Goal: Task Accomplishment & Management: Complete application form

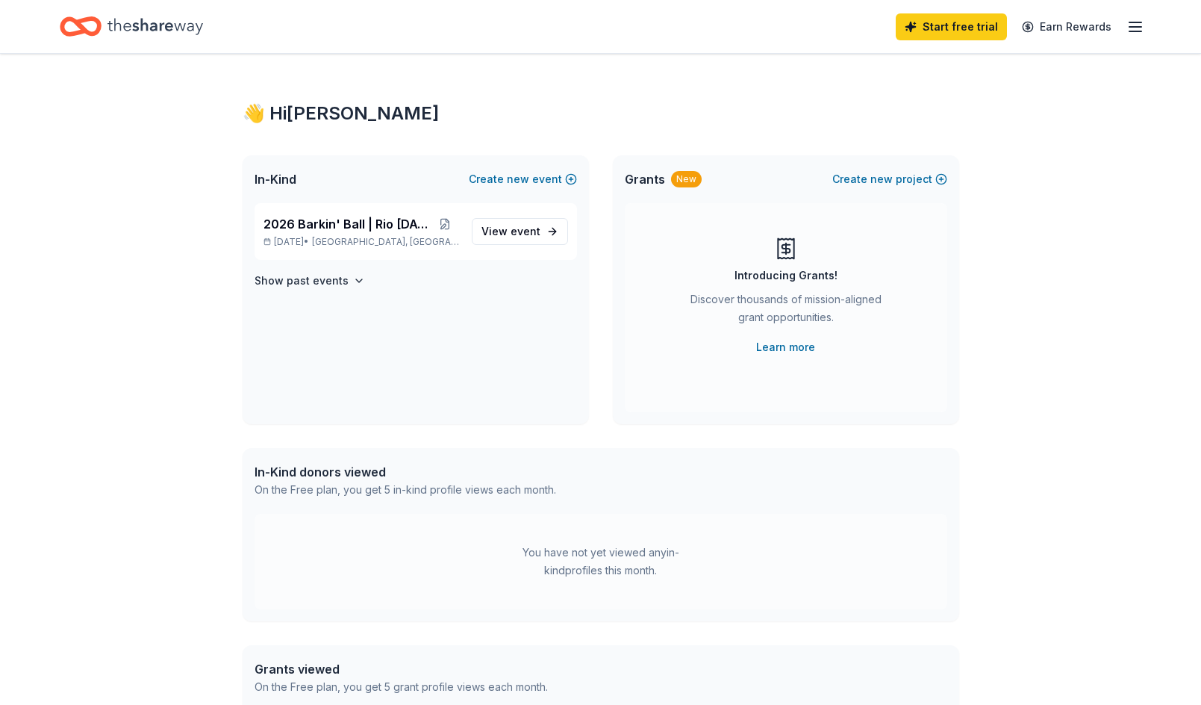
click at [210, 361] on div "👋 Hi Ashley In-Kind Create new event 2026 Barkin' Ball | Rio Carnaval Jan 23, 2…" at bounding box center [600, 475] width 1201 height 842
click at [490, 229] on span "View event" at bounding box center [510, 231] width 59 height 18
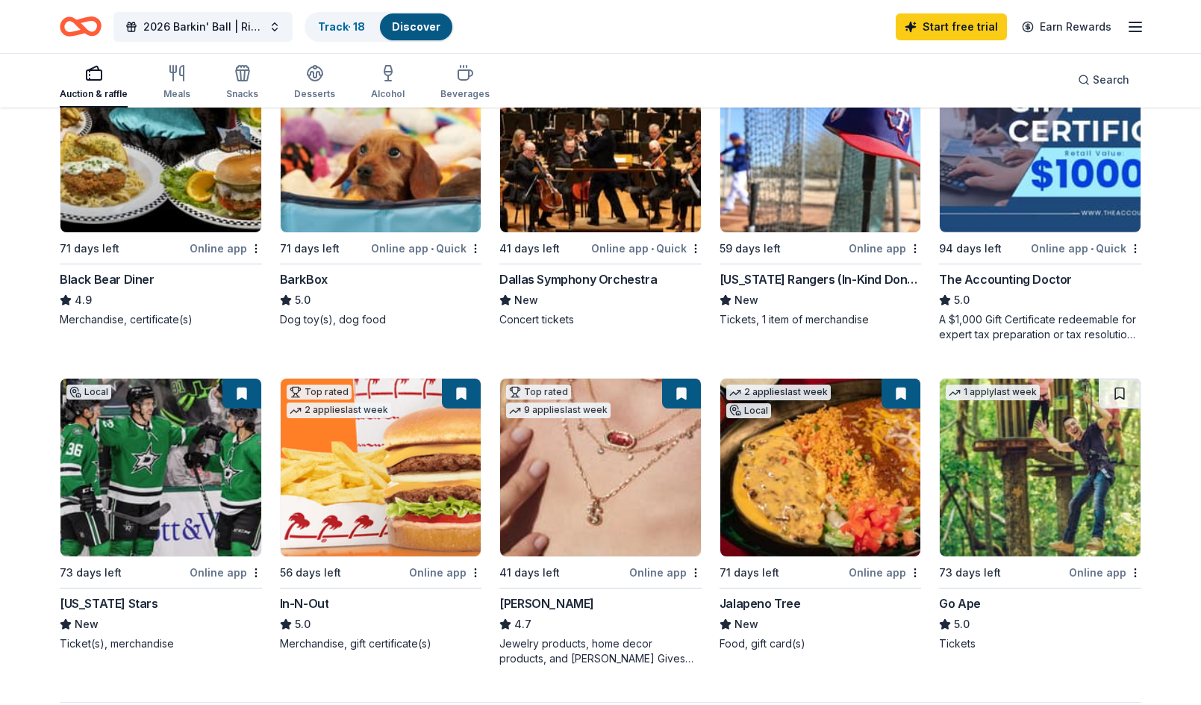
scroll to position [896, 0]
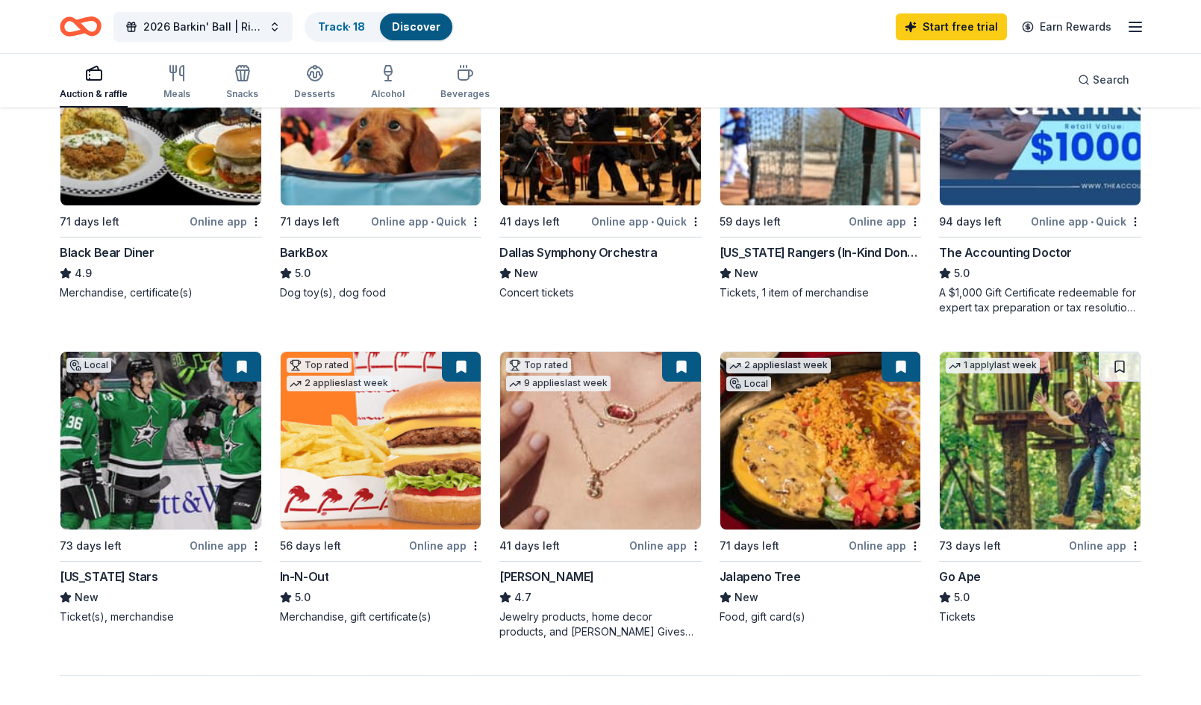
click at [84, 34] on icon "Home" at bounding box center [81, 26] width 42 height 35
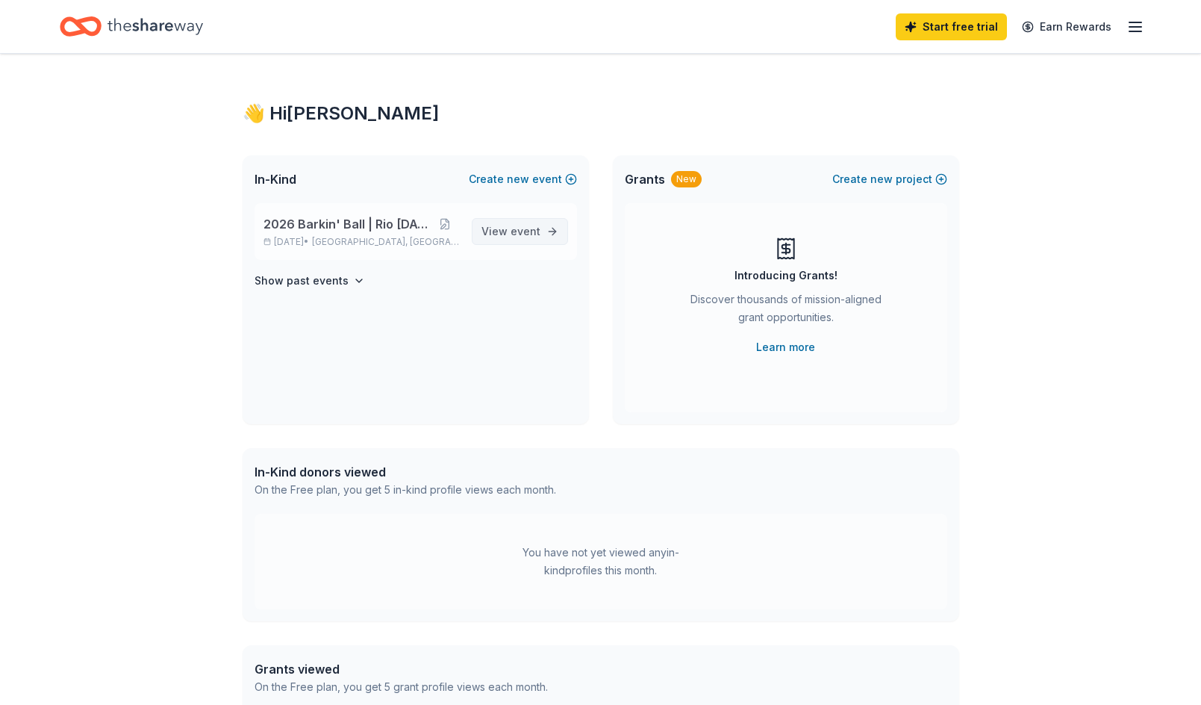
click at [511, 233] on span "View event" at bounding box center [510, 231] width 59 height 18
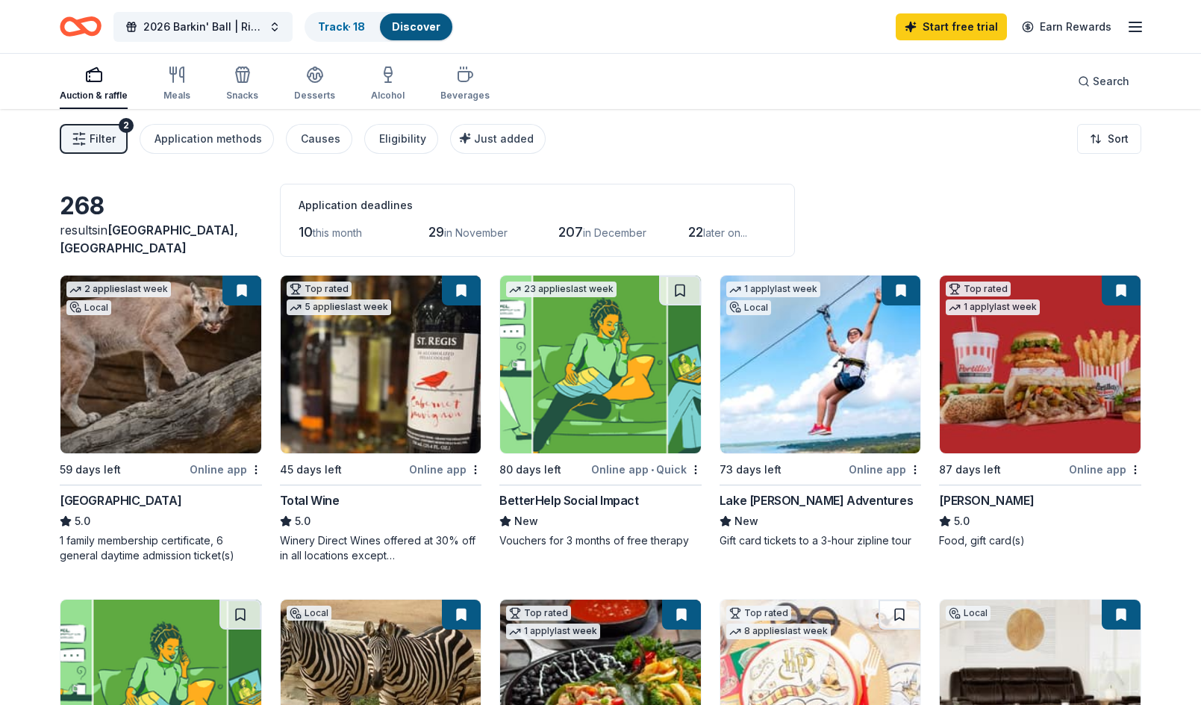
click at [1137, 34] on icon "button" at bounding box center [1135, 27] width 18 height 18
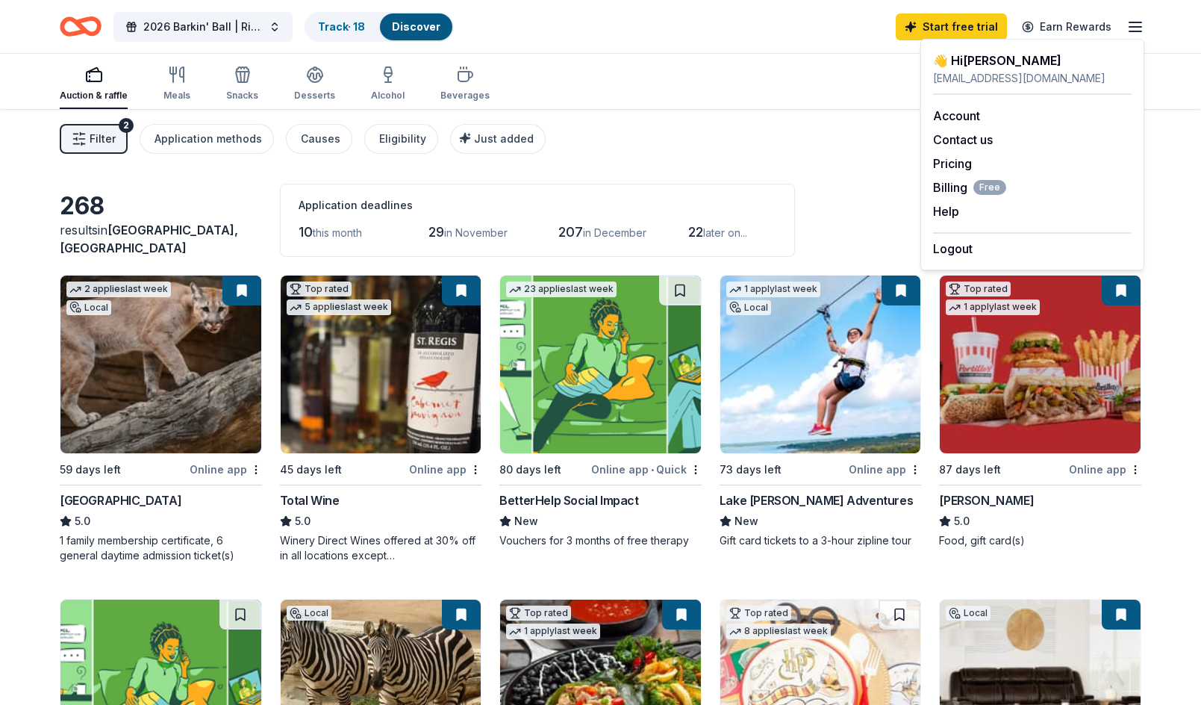
click at [846, 126] on div "Filter 2 Application methods Causes Eligibility Just added Sort" at bounding box center [600, 139] width 1201 height 60
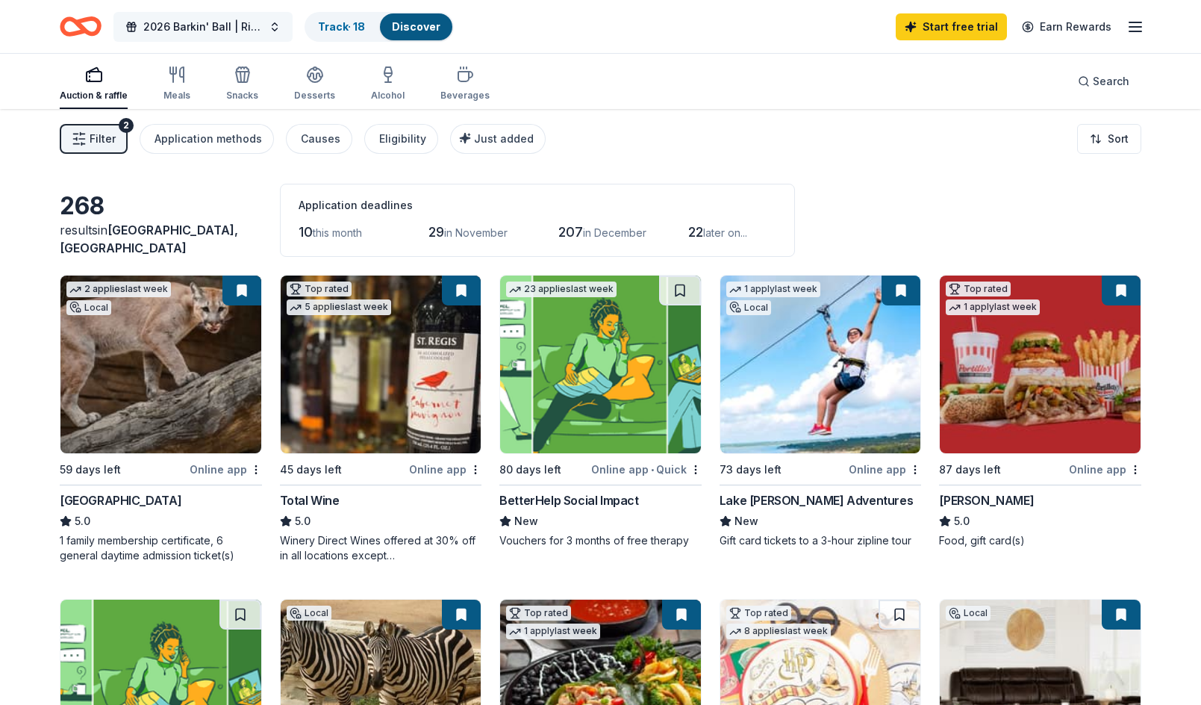
click at [172, 25] on span "2026 Barkin' Ball | Rio [DATE]" at bounding box center [202, 27] width 119 height 18
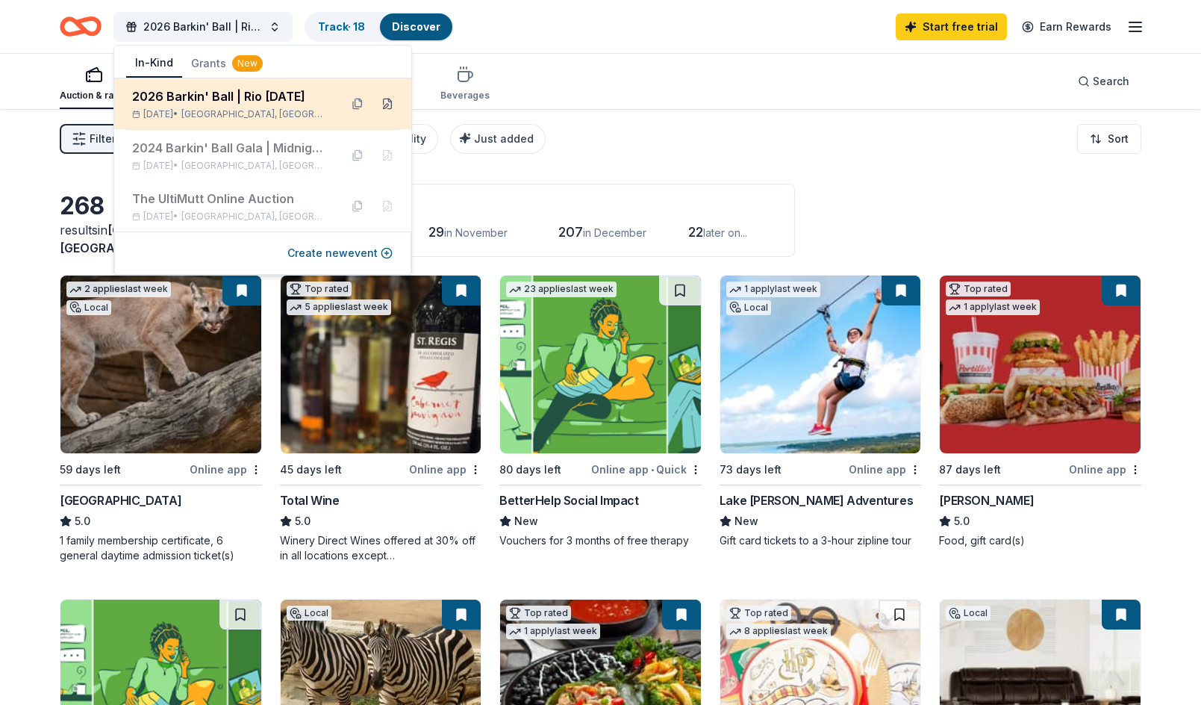
click at [387, 104] on button at bounding box center [387, 104] width 24 height 24
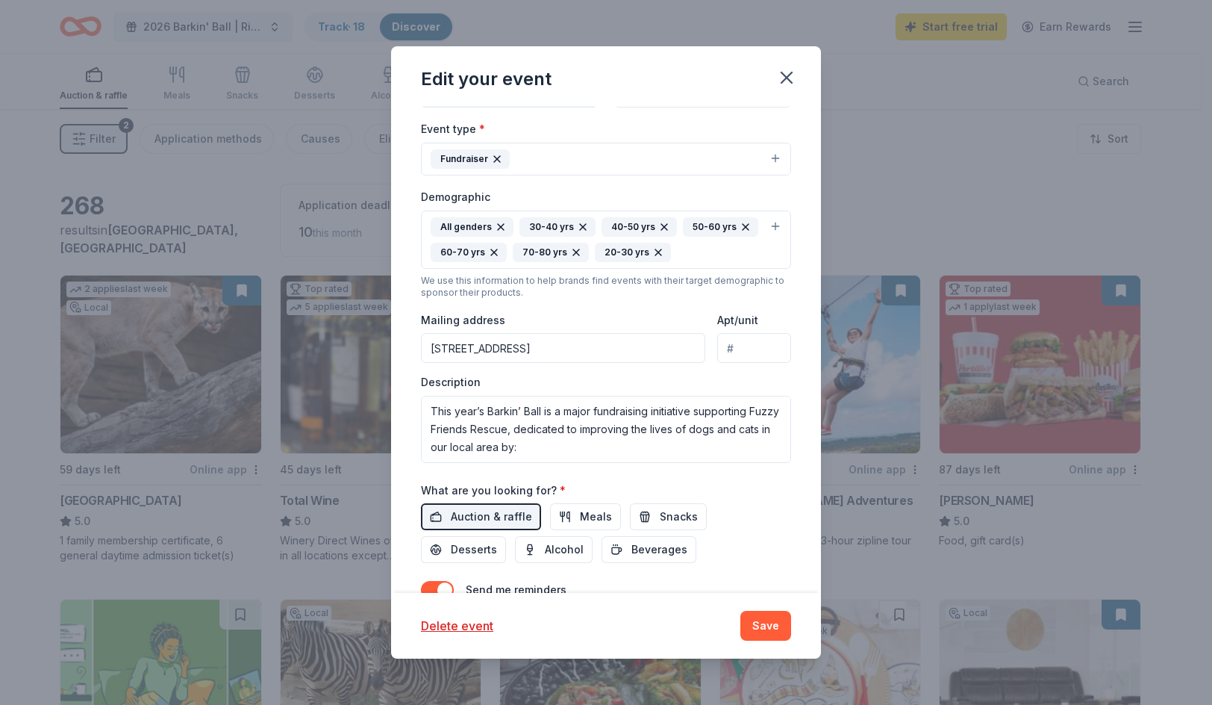
scroll to position [299, 0]
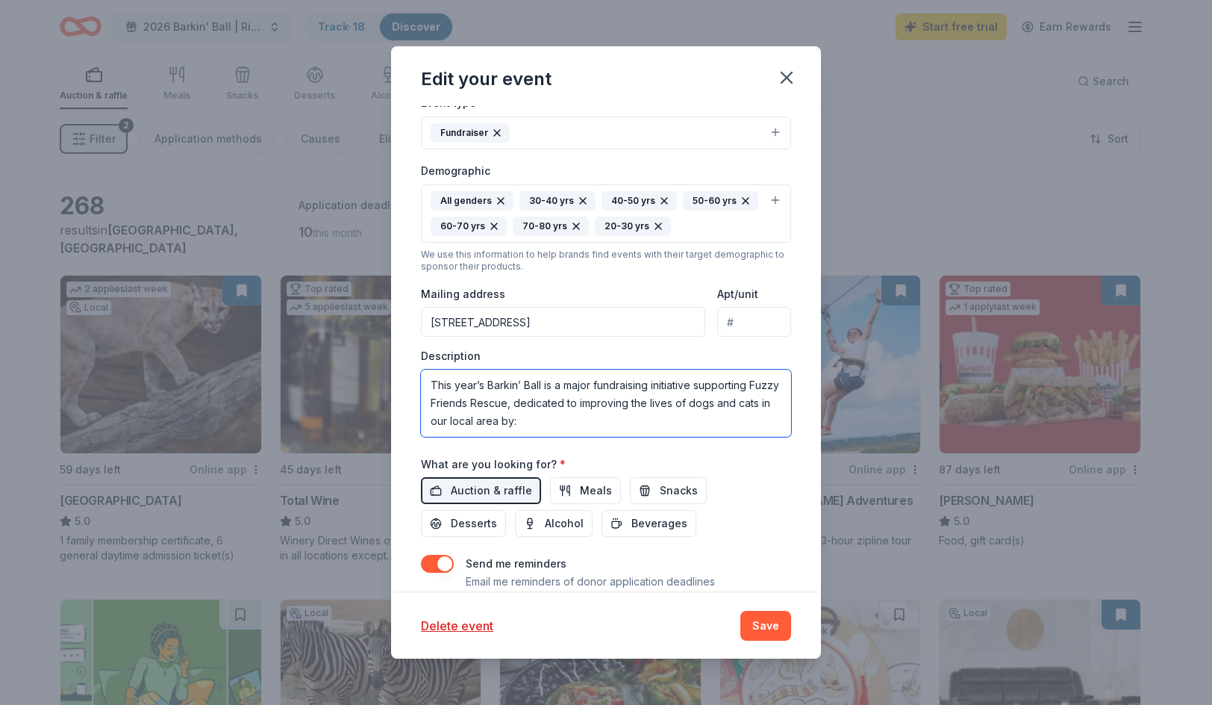
click at [491, 388] on textarea "This year’s Barkin’ Ball is a major fundraising initiative supporting Fuzzy Fri…" at bounding box center [606, 402] width 370 height 67
click at [491, 387] on textarea "This year’s Barkin’ Ball is a major fundraising initiative supporting Fuzzy Fri…" at bounding box center [606, 402] width 370 height 67
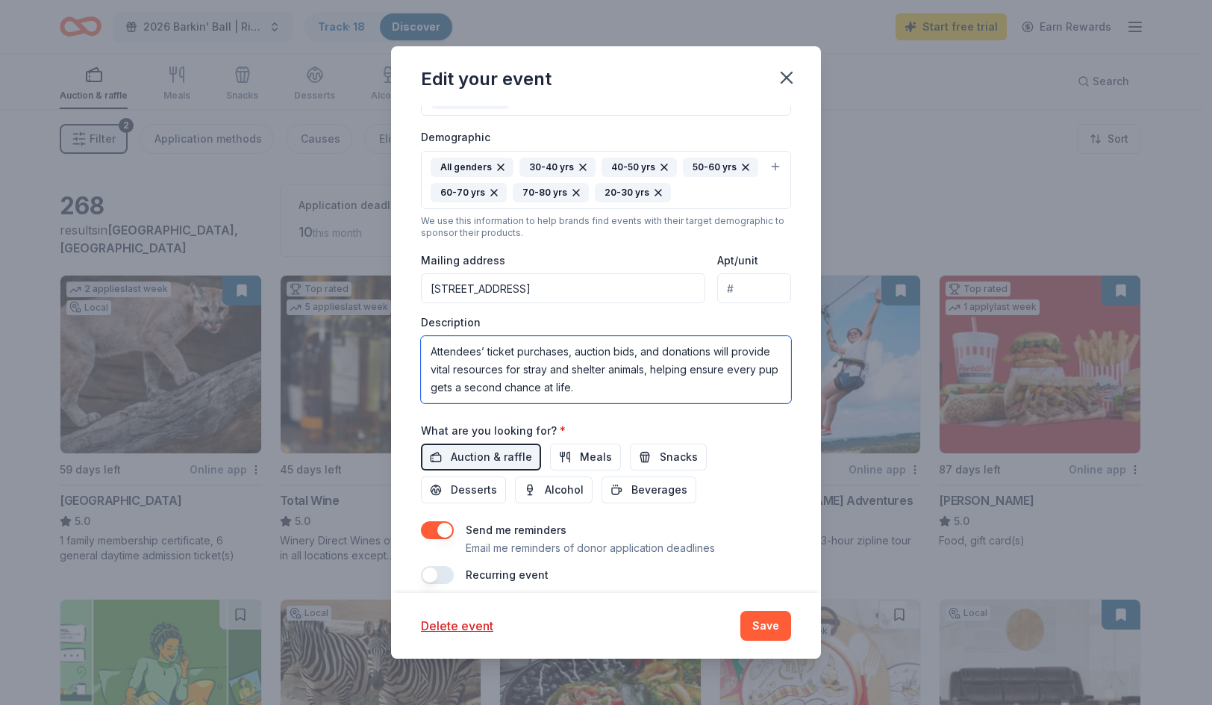
scroll to position [347, 0]
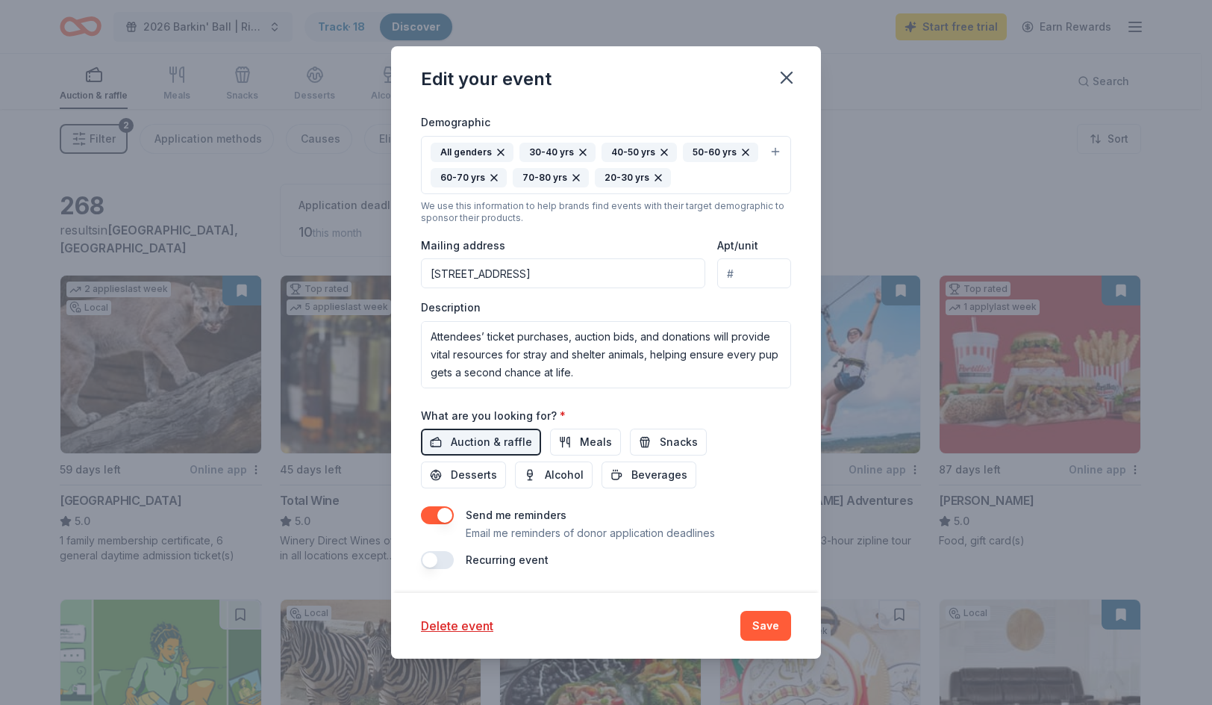
click at [737, 399] on div "Event name * 2026 Barkin' Ball | Rio Carnaval 32 /100 Event website Attendance …" at bounding box center [606, 210] width 370 height 718
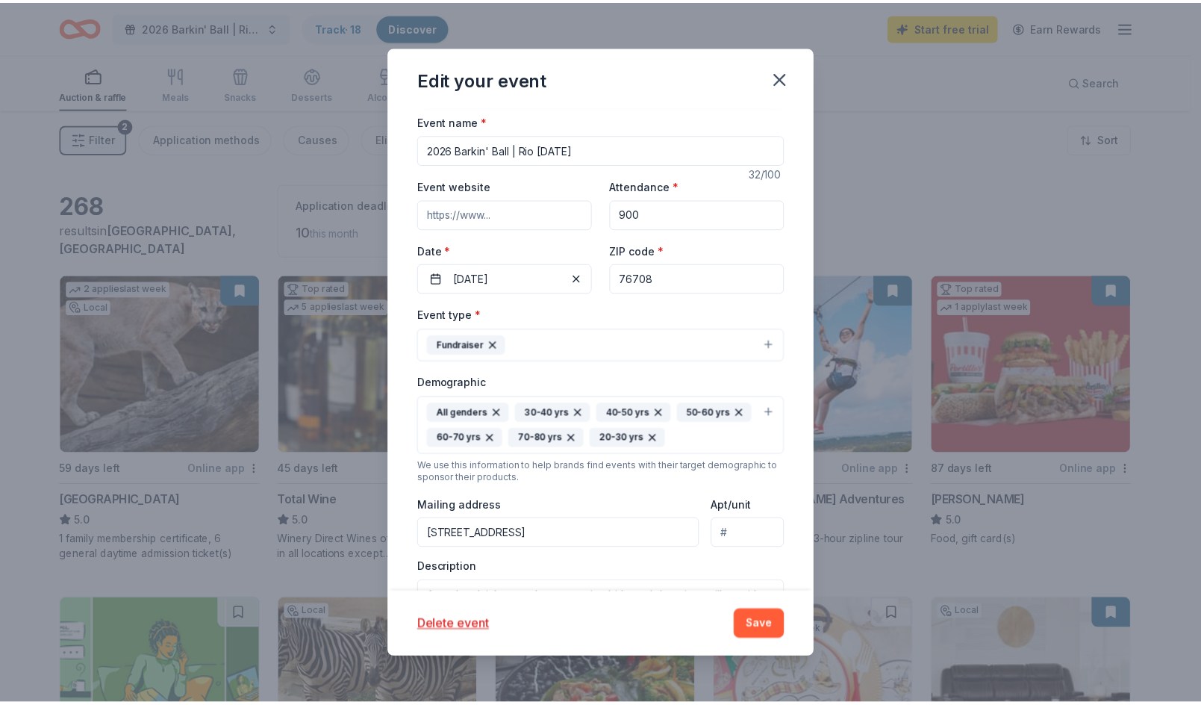
scroll to position [0, 0]
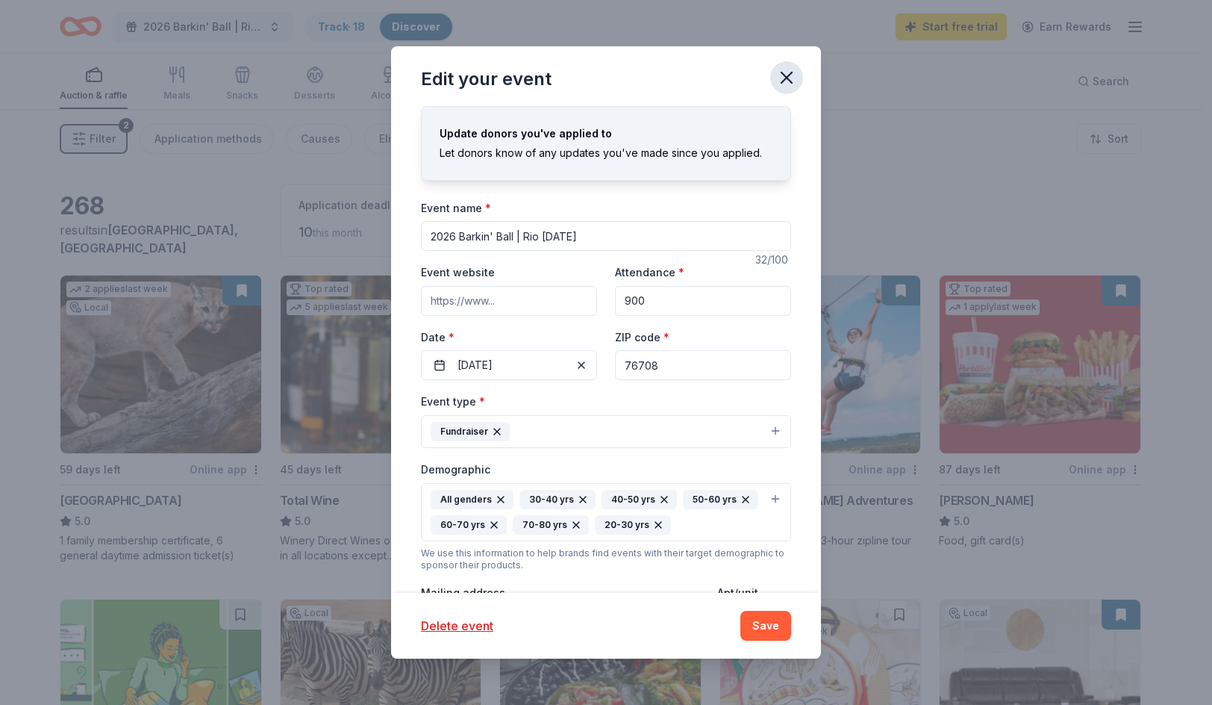
click at [790, 80] on icon "button" at bounding box center [786, 77] width 10 height 10
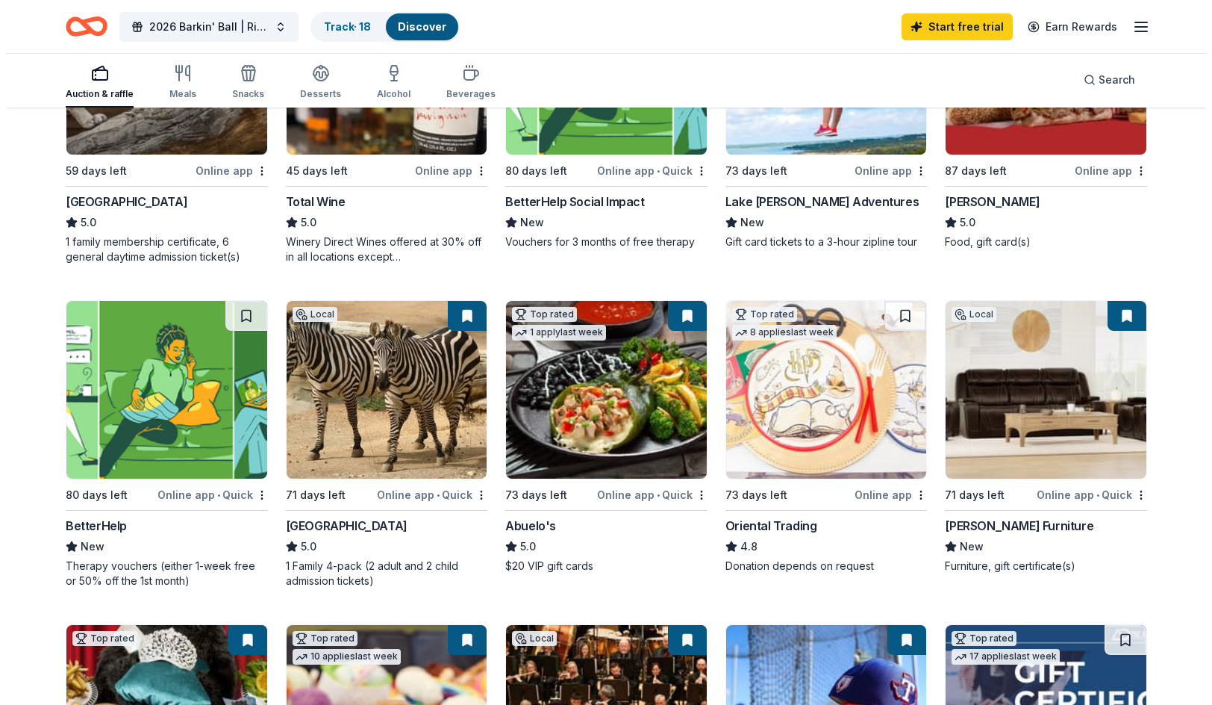
scroll to position [373, 0]
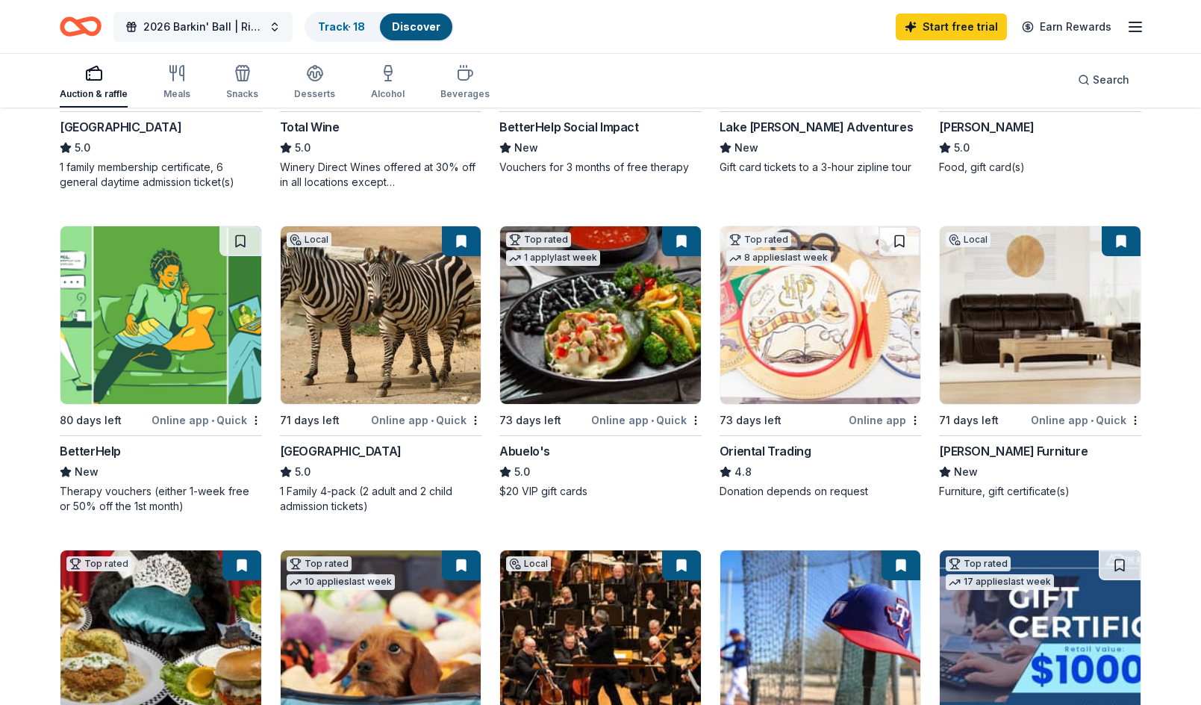
click at [272, 26] on button "2026 Barkin' Ball | Rio [DATE]" at bounding box center [202, 27] width 179 height 30
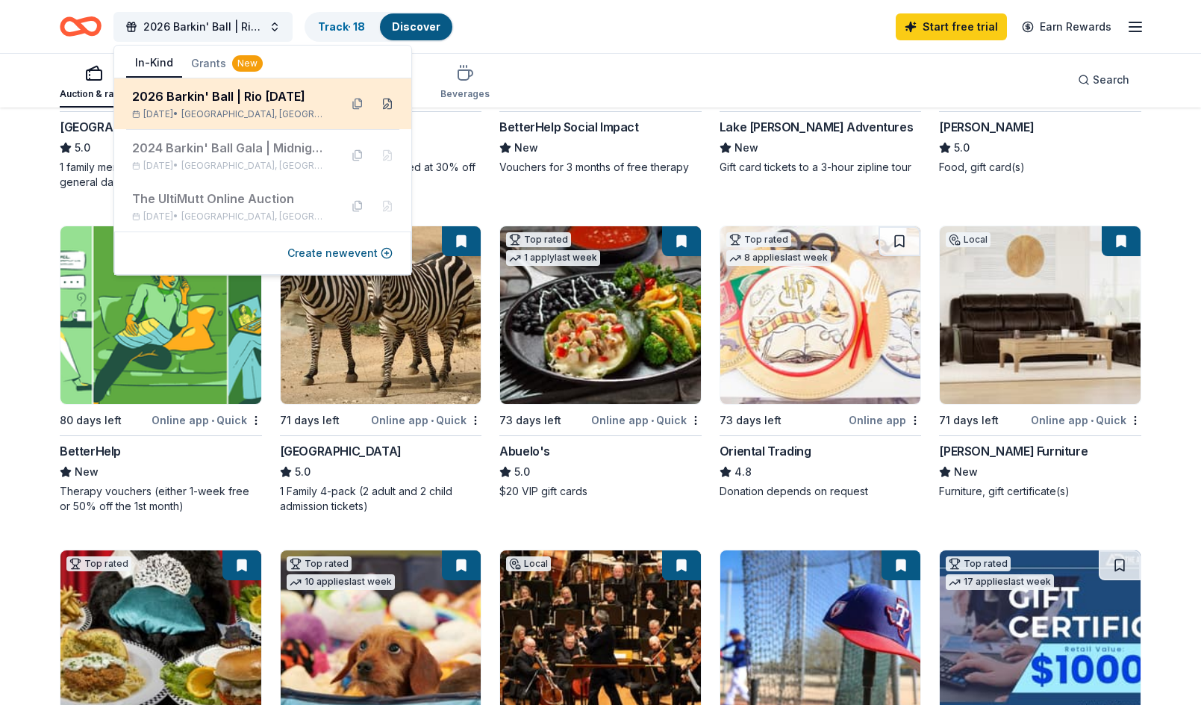
click at [387, 103] on button at bounding box center [387, 104] width 24 height 24
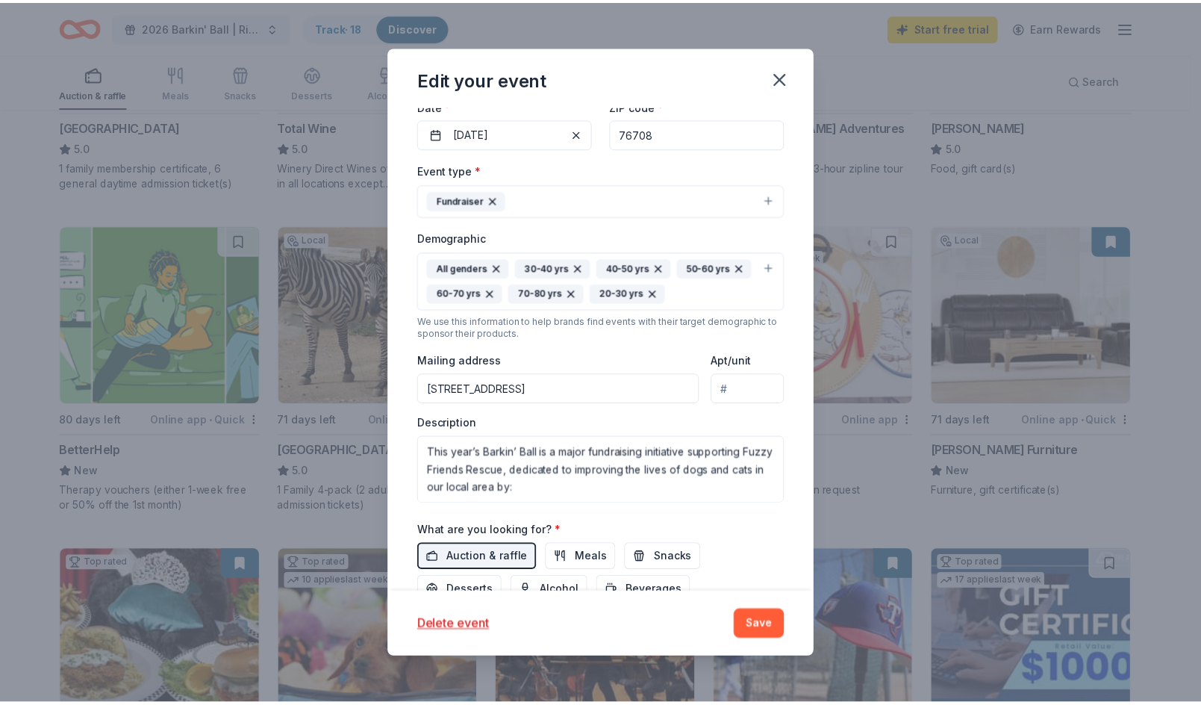
scroll to position [299, 0]
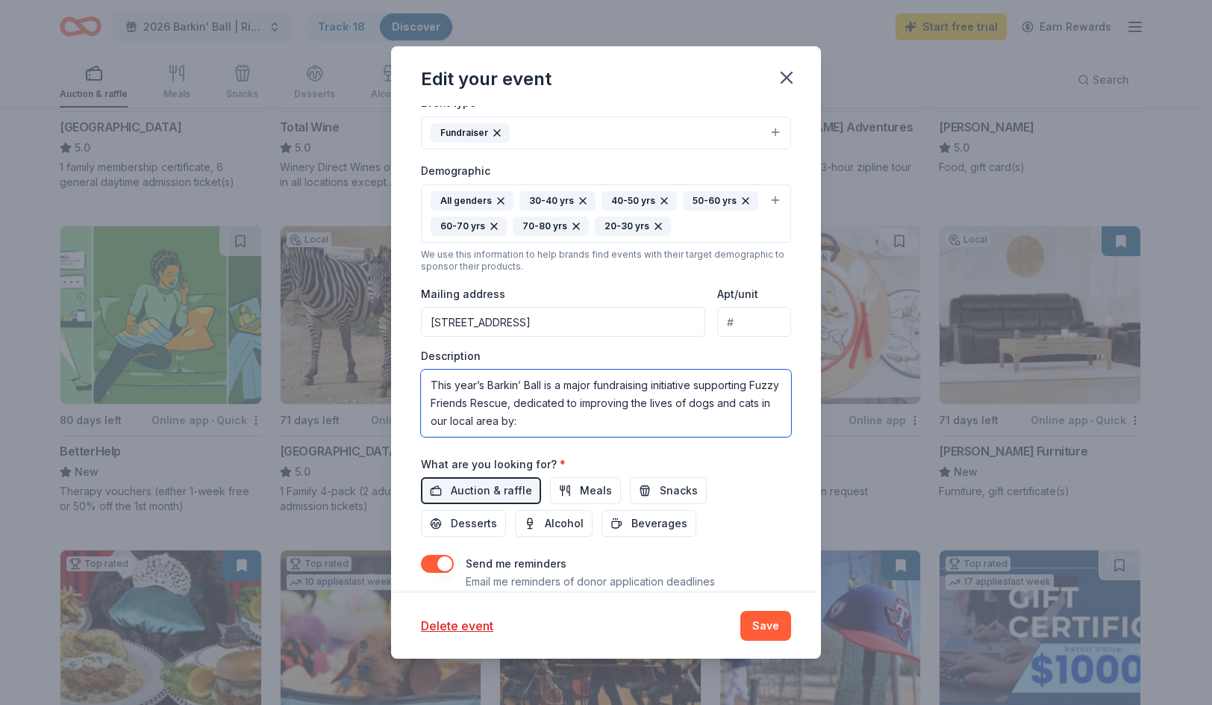
click at [511, 392] on textarea "This year’s Barkin’ Ball is a major fundraising initiative supporting Fuzzy Fri…" at bounding box center [606, 402] width 370 height 67
click at [780, 76] on icon "button" at bounding box center [786, 77] width 21 height 21
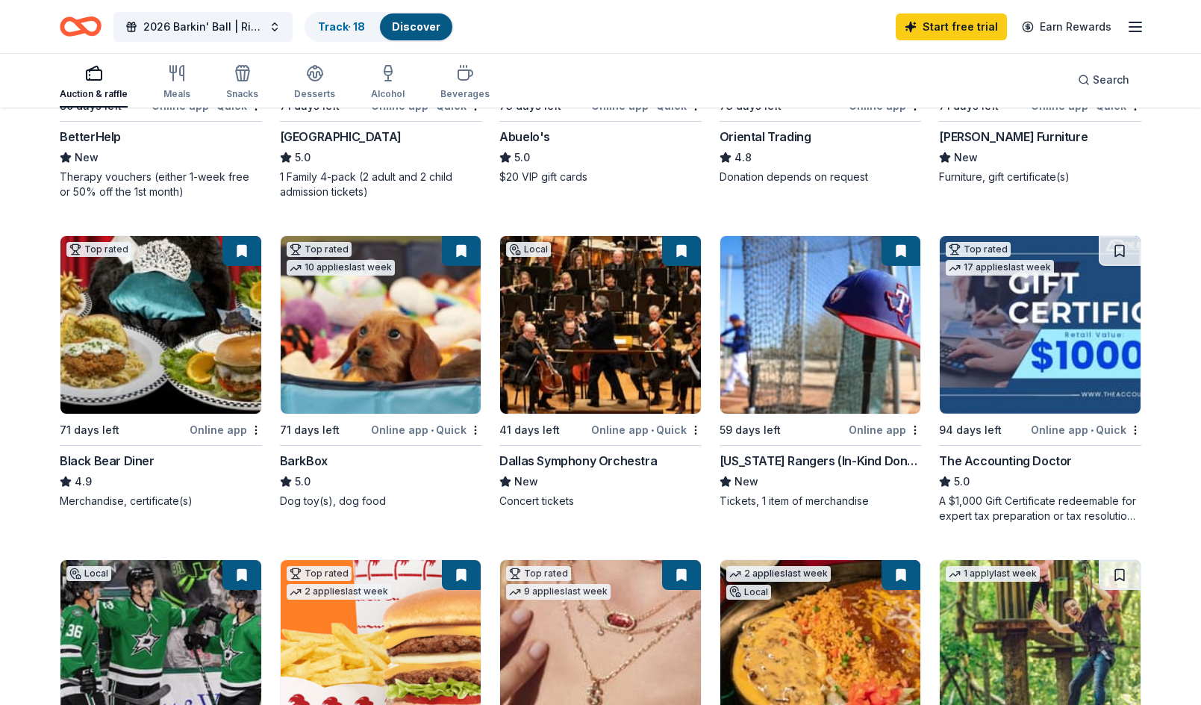
scroll to position [672, 0]
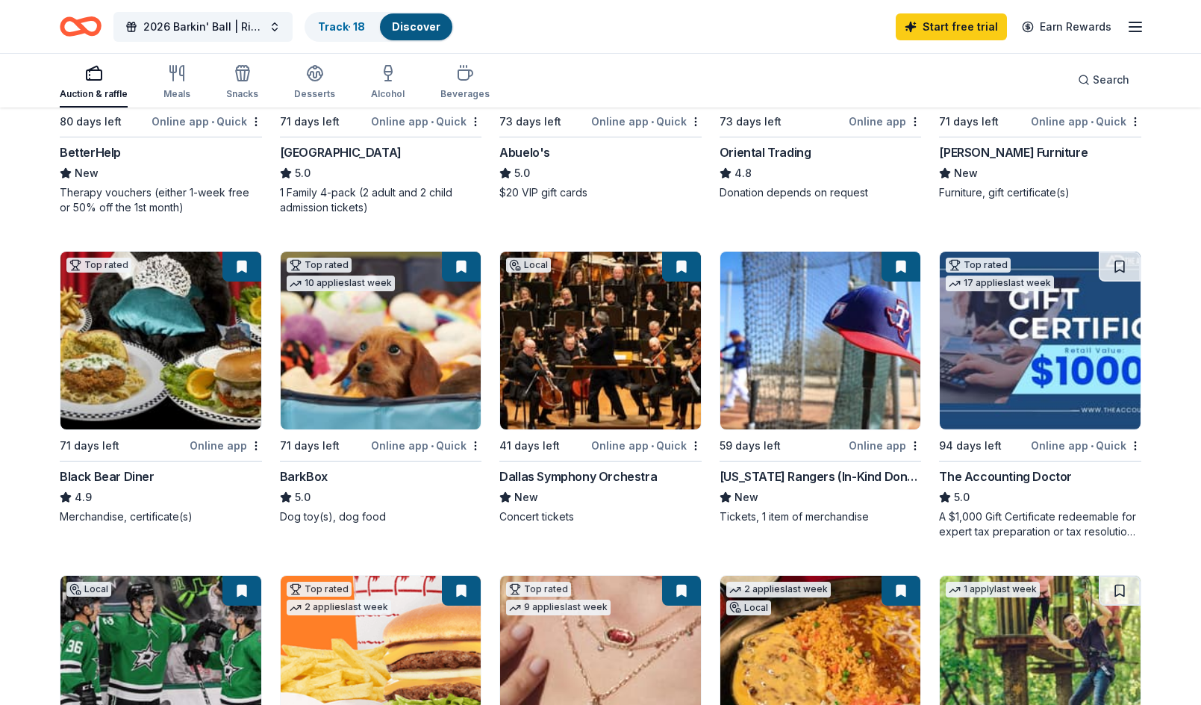
drag, startPoint x: 616, startPoint y: 366, endPoint x: 575, endPoint y: 224, distance: 147.6
click at [575, 224] on div "2 applies last week Local 59 days left Online app Houston Zoo 5.0 1 family memb…" at bounding box center [601, 233] width 1082 height 1260
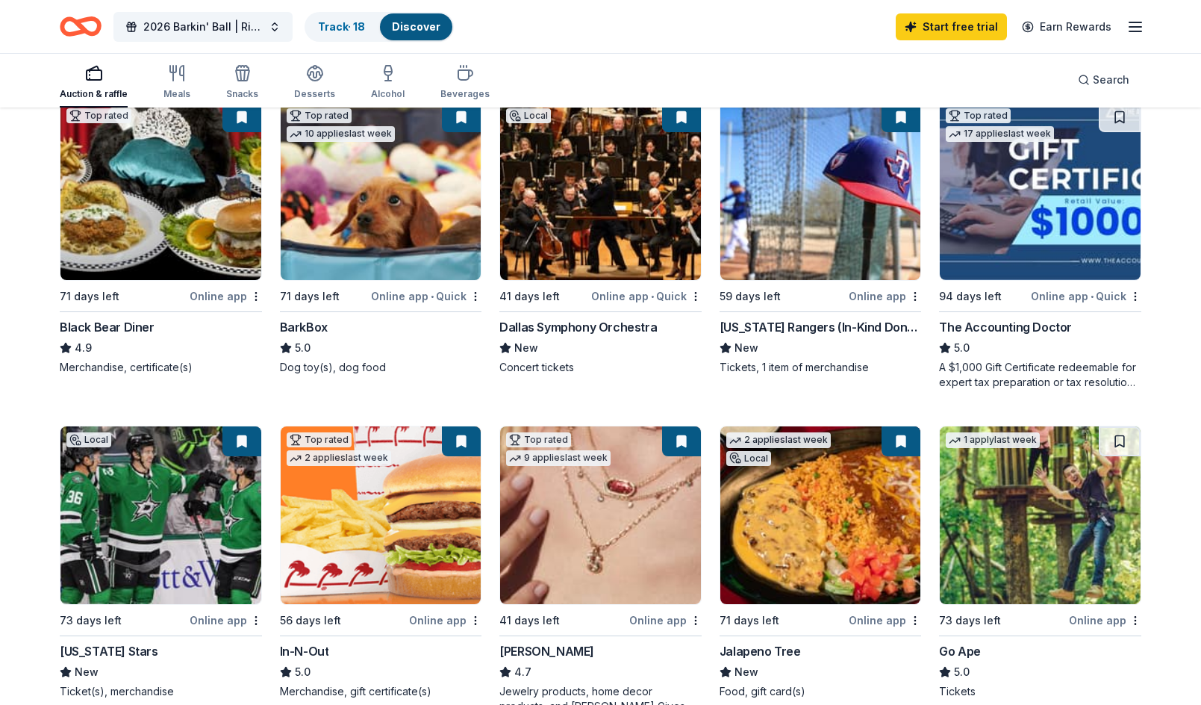
scroll to position [746, 0]
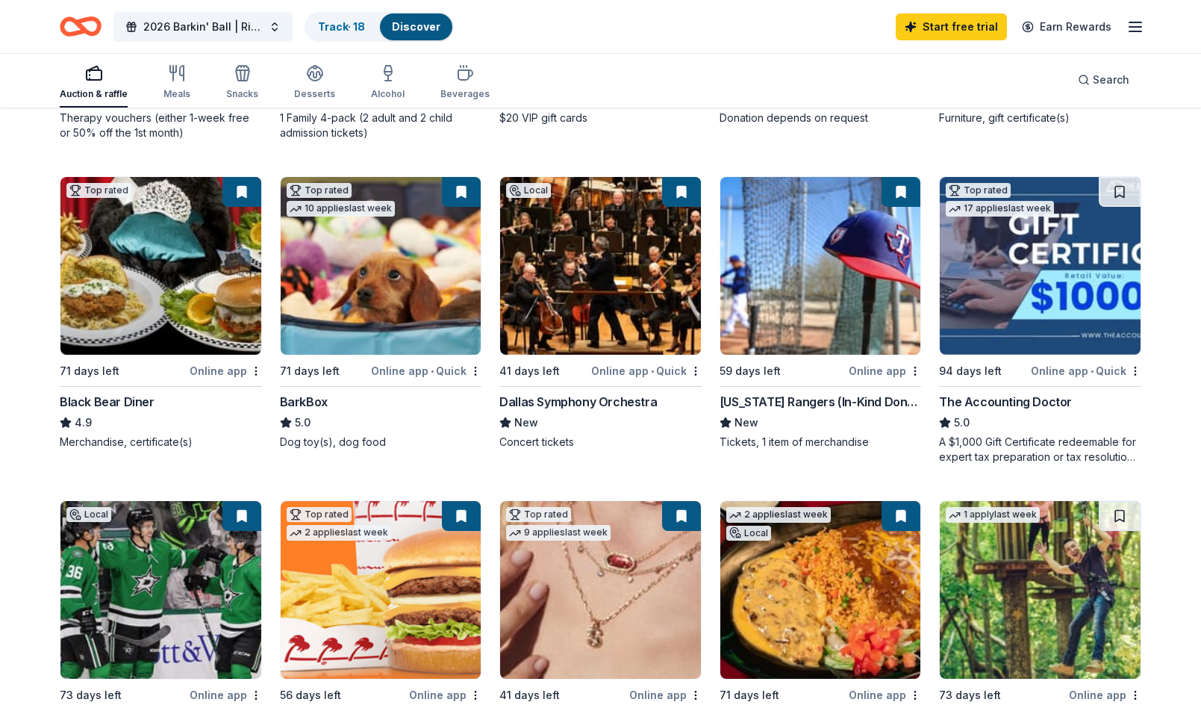
drag, startPoint x: 593, startPoint y: 317, endPoint x: 550, endPoint y: 471, distance: 159.7
click at [550, 471] on div "2 applies last week Local 59 days left Online app Houston Zoo 5.0 1 family memb…" at bounding box center [601, 158] width 1082 height 1260
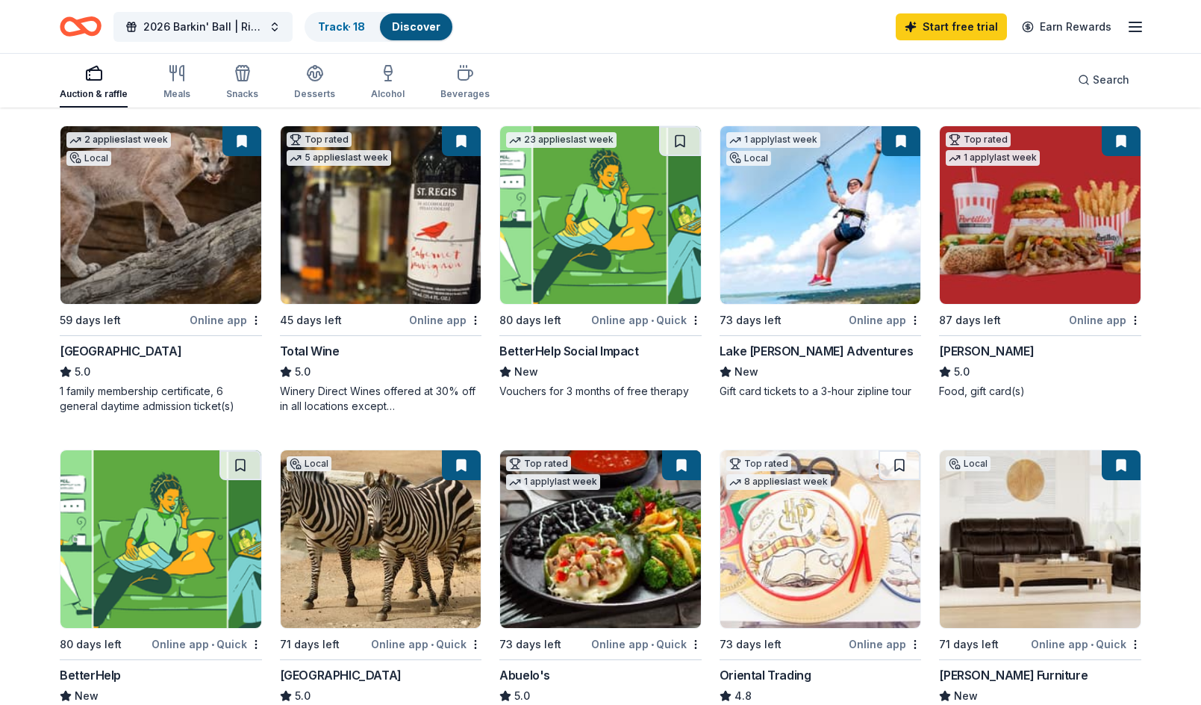
scroll to position [75, 0]
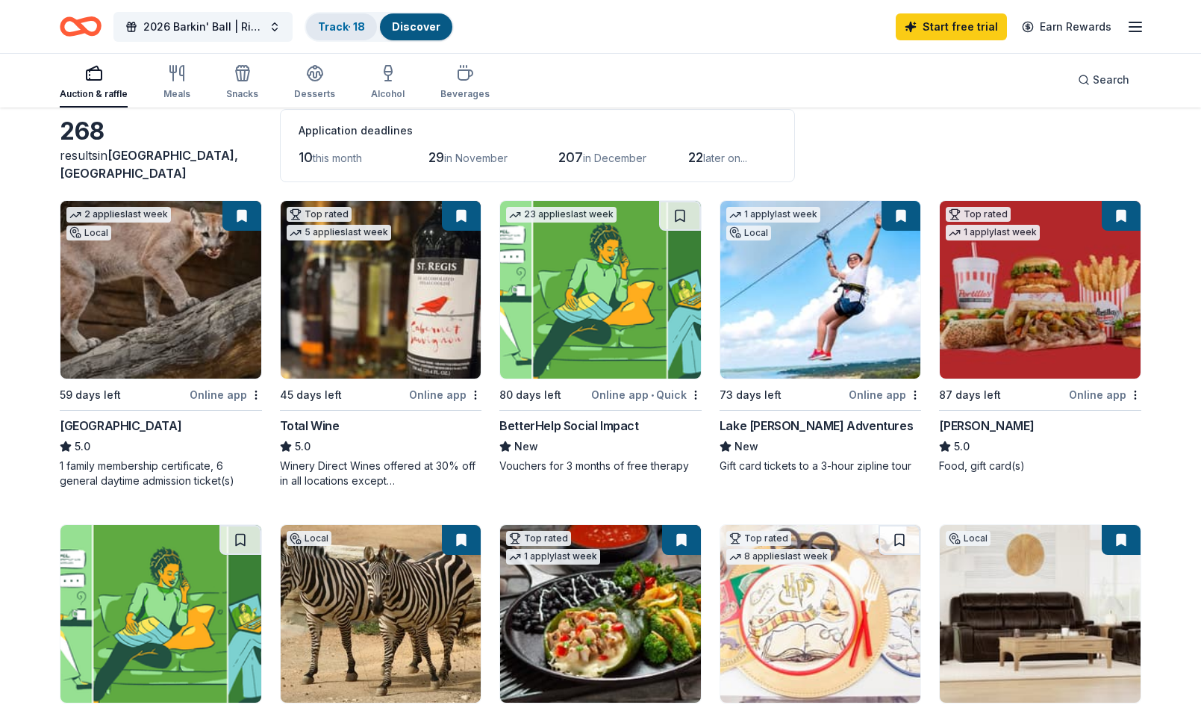
click at [355, 33] on div "Track · 18" at bounding box center [341, 26] width 71 height 27
click at [335, 28] on link "Track · 18" at bounding box center [341, 26] width 47 height 13
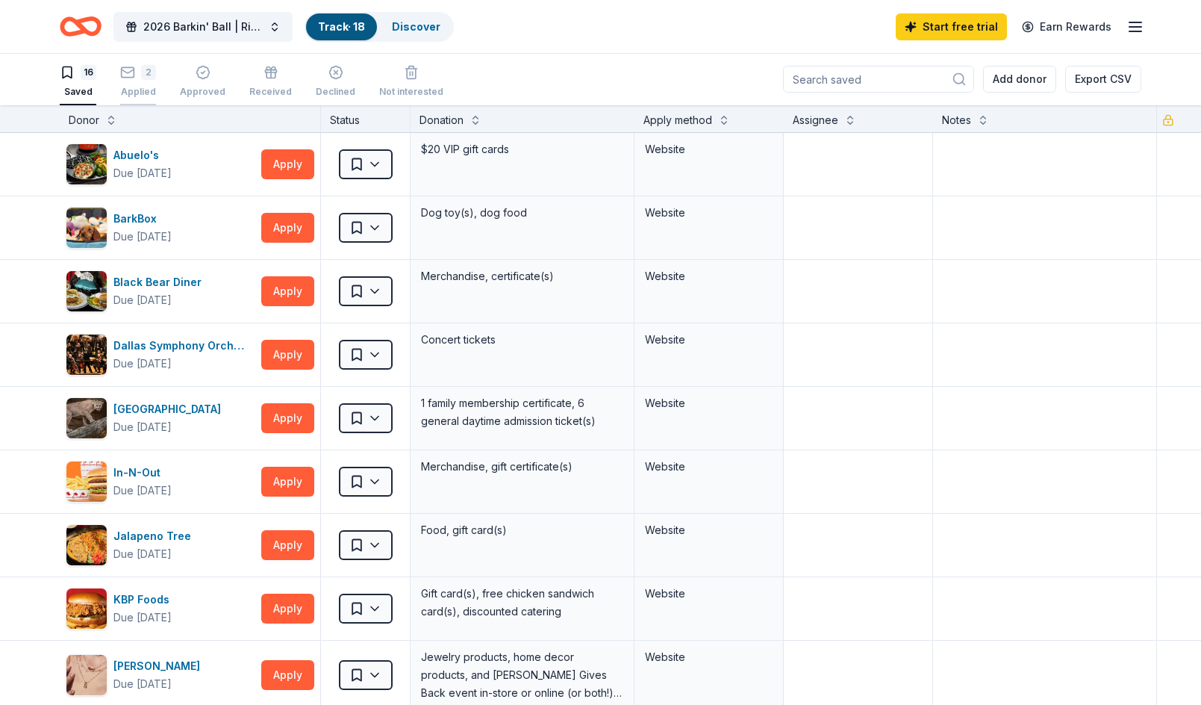
click at [147, 72] on div "2" at bounding box center [148, 72] width 15 height 15
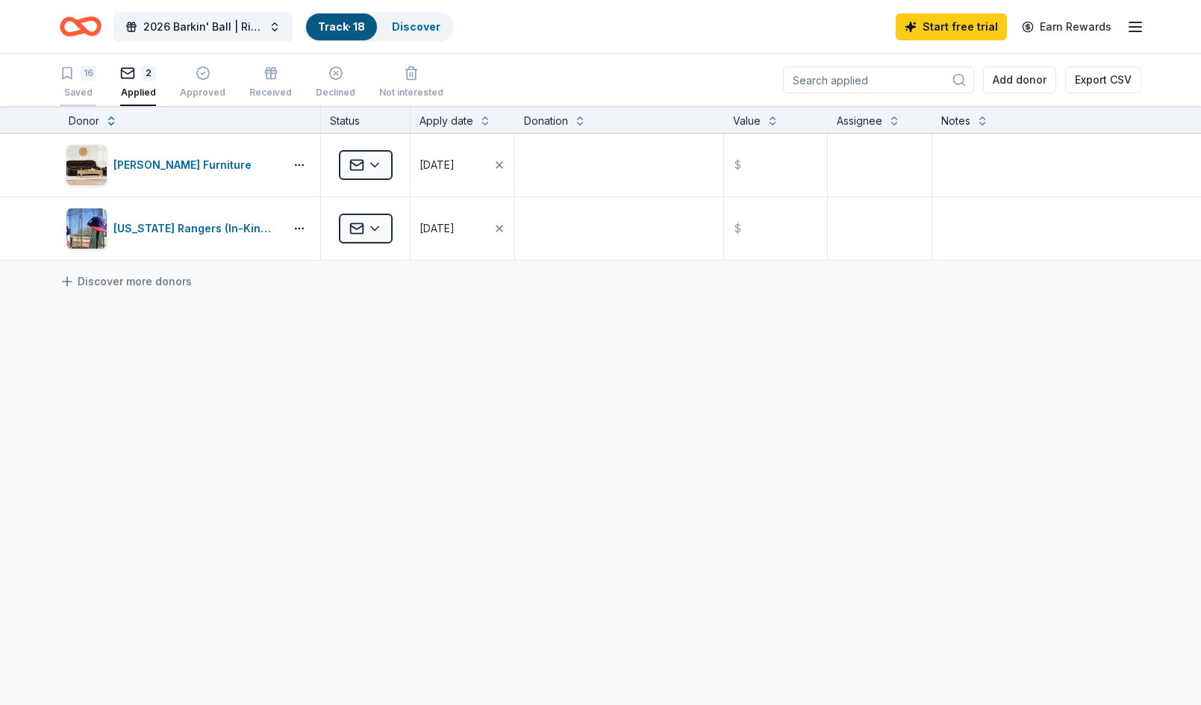
click at [79, 75] on div "16" at bounding box center [78, 73] width 37 height 15
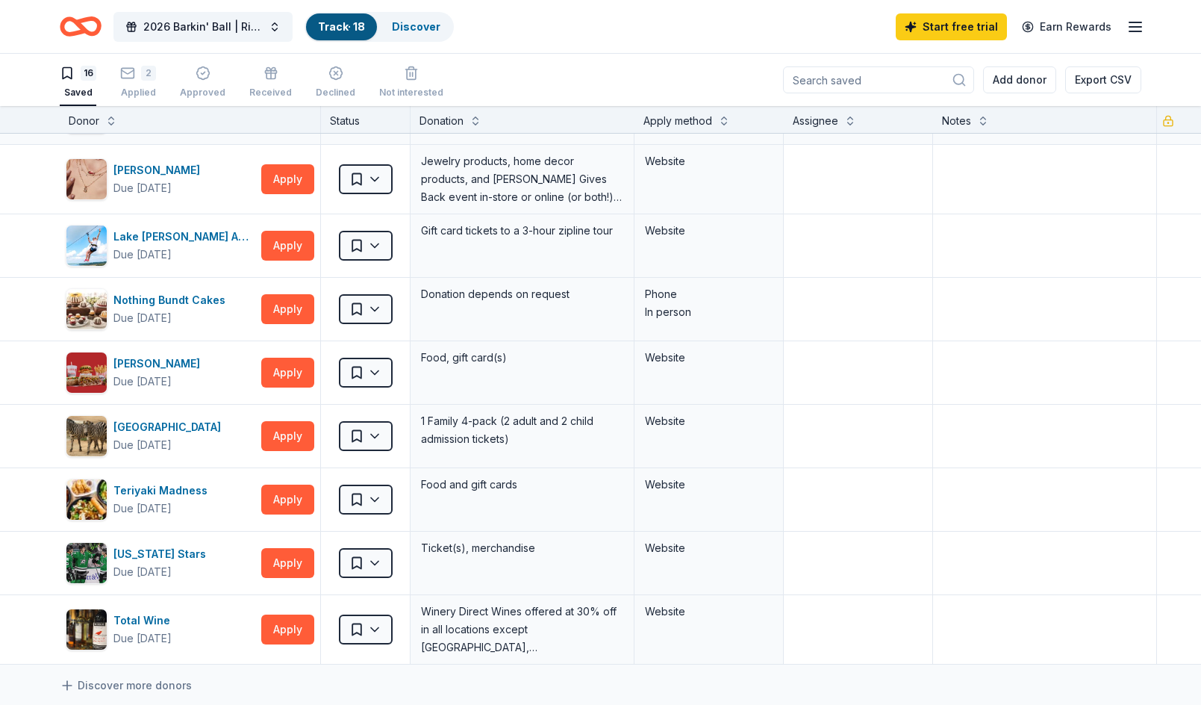
scroll to position [597, 0]
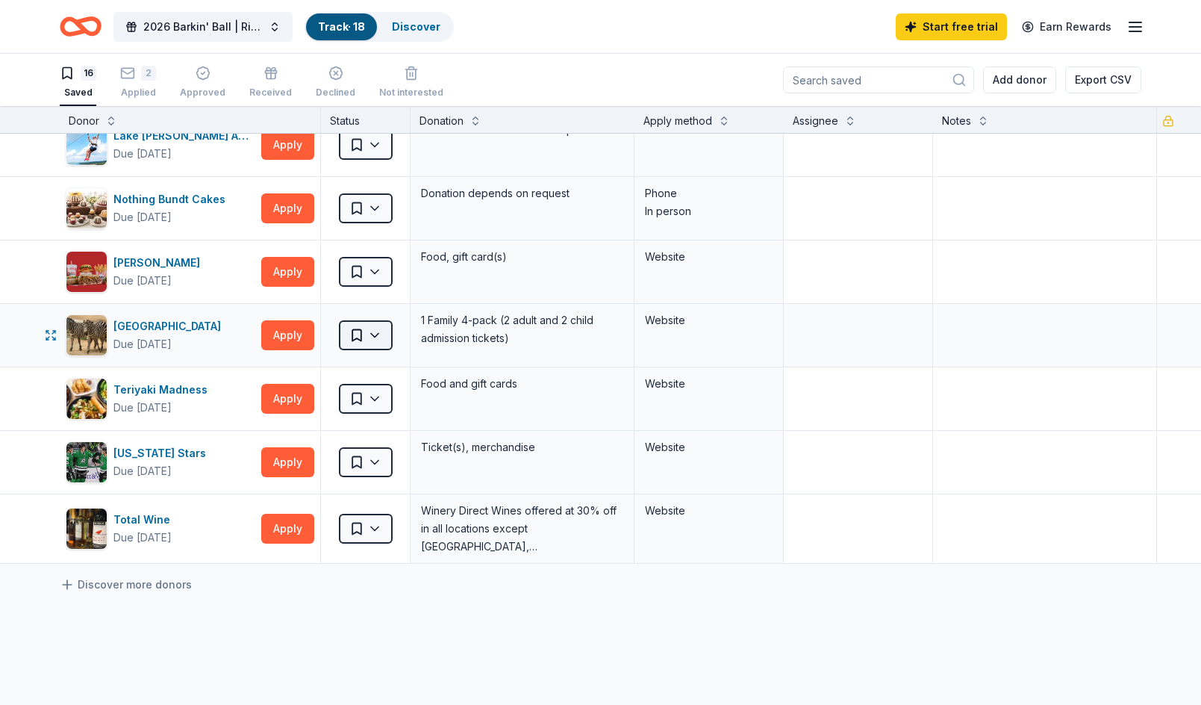
click at [378, 338] on html "2026 Barkin' Ball | Rio Carnaval Track · 18 Discover Start free trial Earn Rewa…" at bounding box center [600, 352] width 1201 height 705
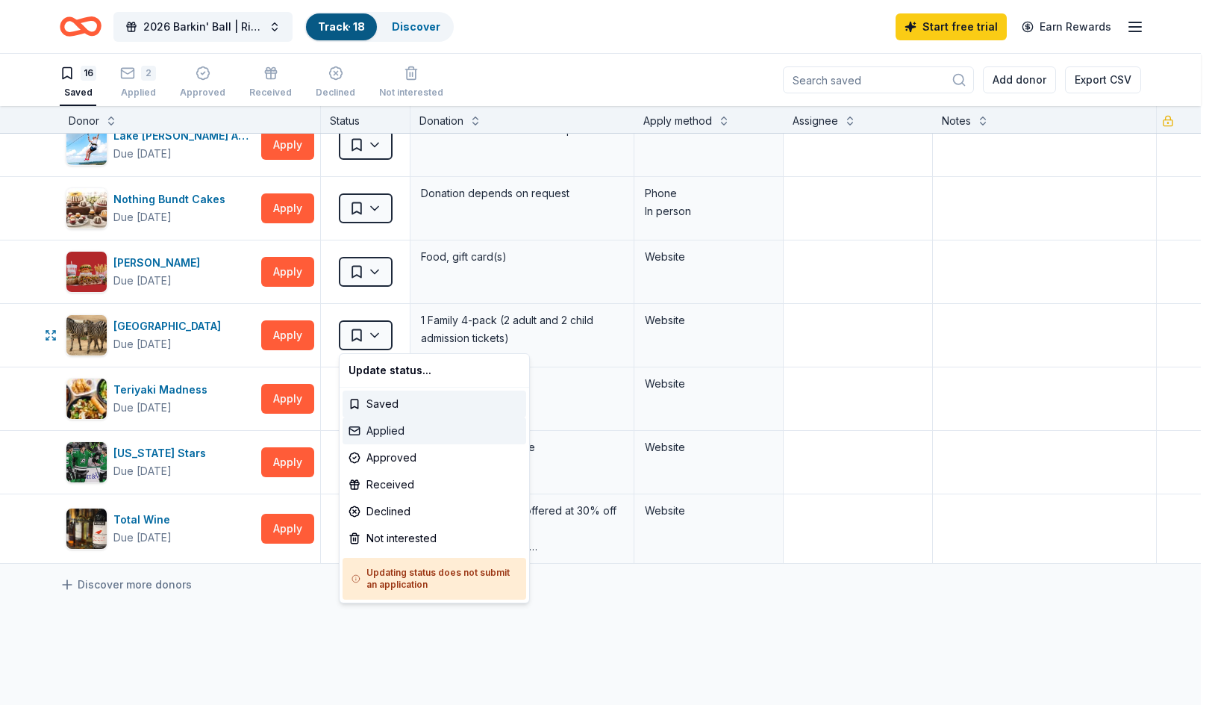
click at [387, 427] on div "Applied" at bounding box center [435, 430] width 184 height 27
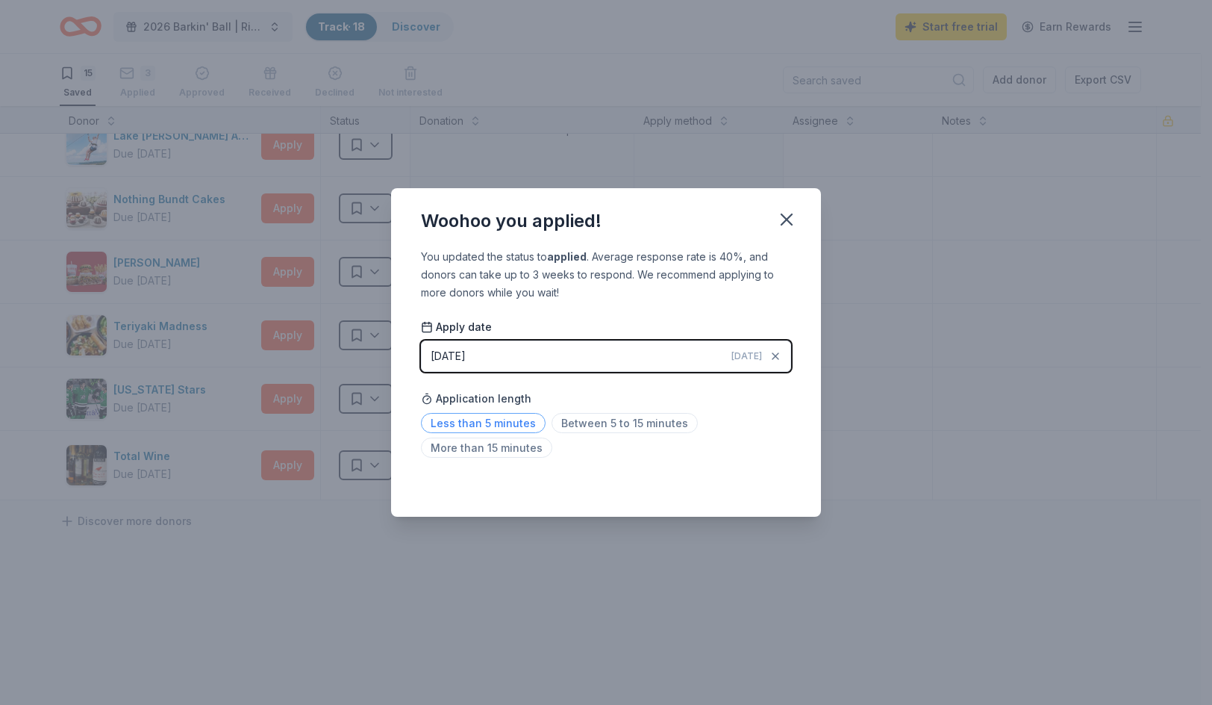
click at [497, 425] on span "Less than 5 minutes" at bounding box center [483, 423] width 125 height 20
click at [786, 225] on icon "button" at bounding box center [786, 219] width 21 height 21
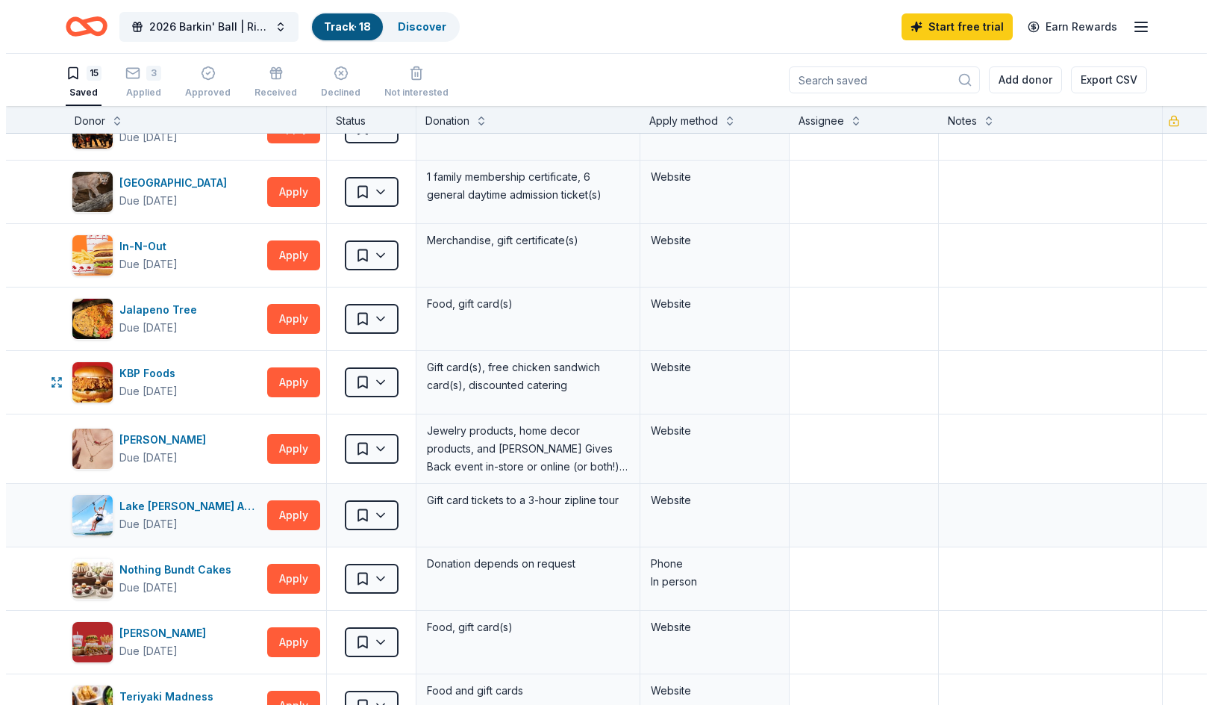
scroll to position [224, 0]
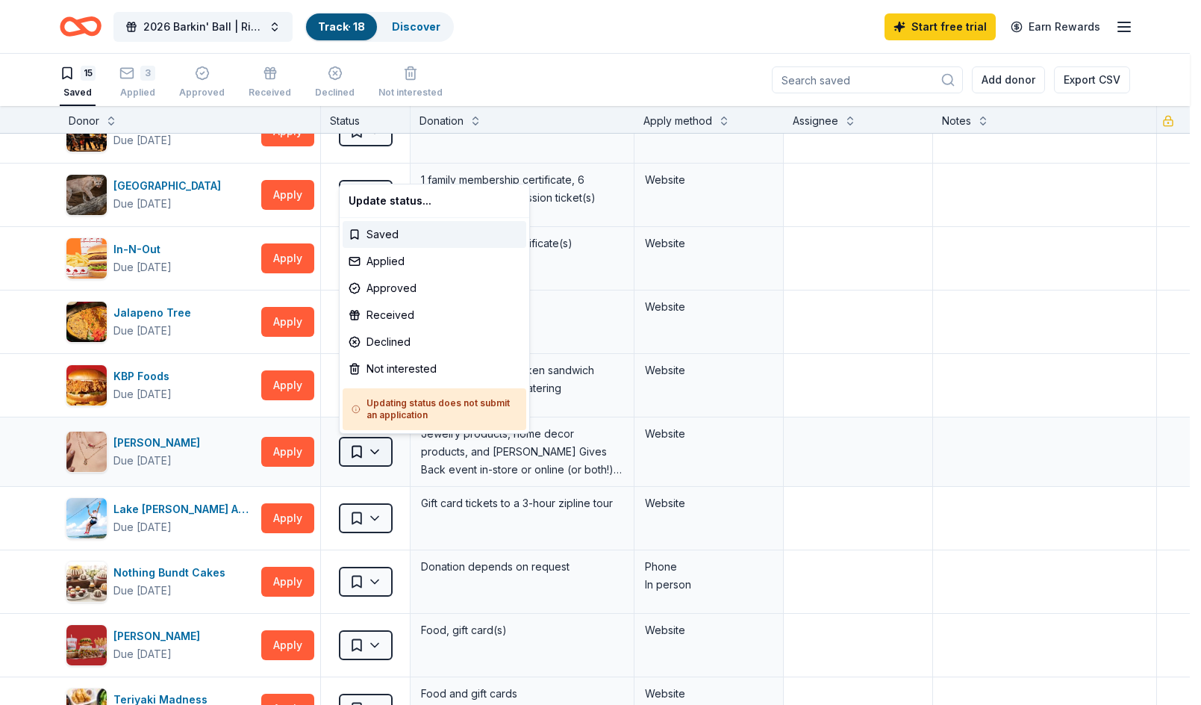
click at [371, 456] on html "2026 Barkin' Ball | Rio Carnaval Track · 18 Discover Start free trial Earn Rewa…" at bounding box center [600, 352] width 1201 height 705
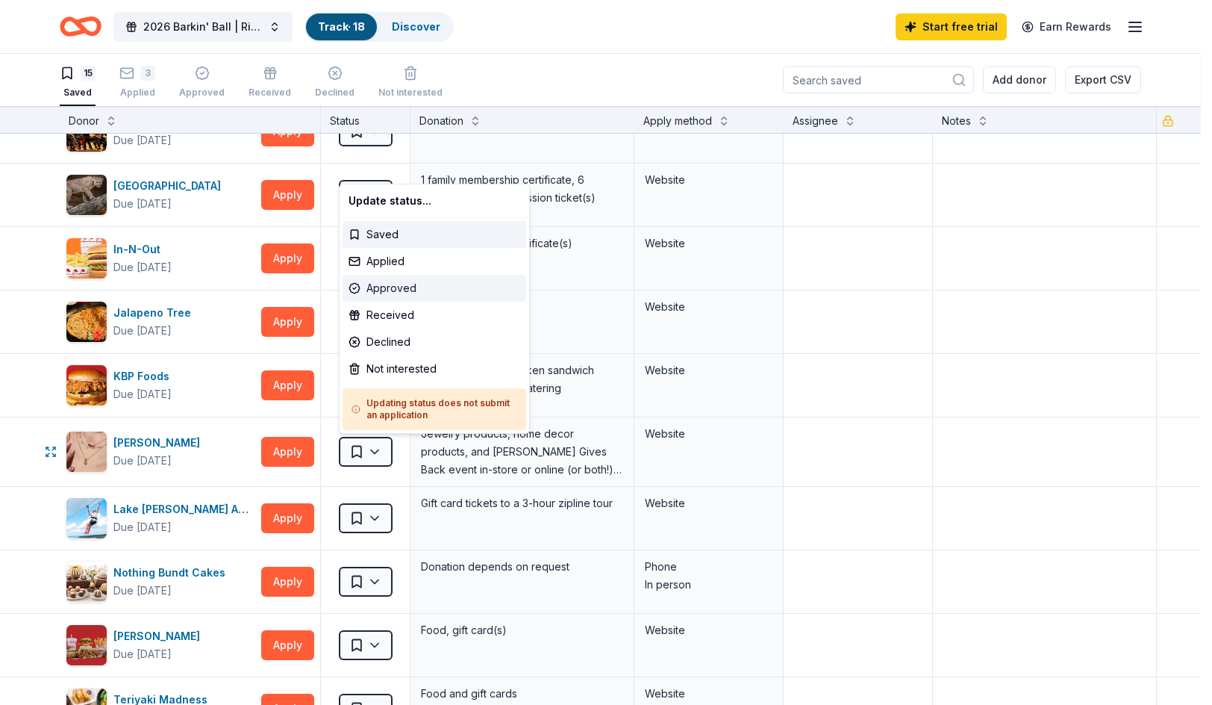
click at [392, 278] on div "Approved" at bounding box center [435, 288] width 184 height 27
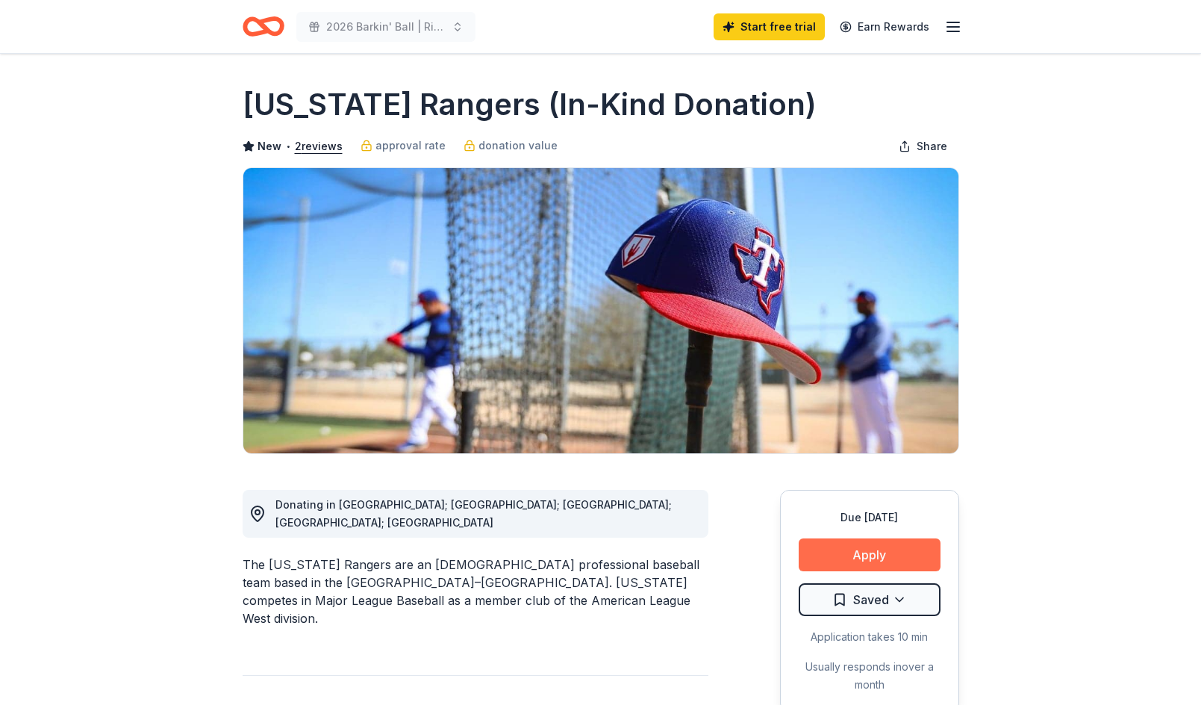
click at [862, 549] on button "Apply" at bounding box center [870, 554] width 142 height 33
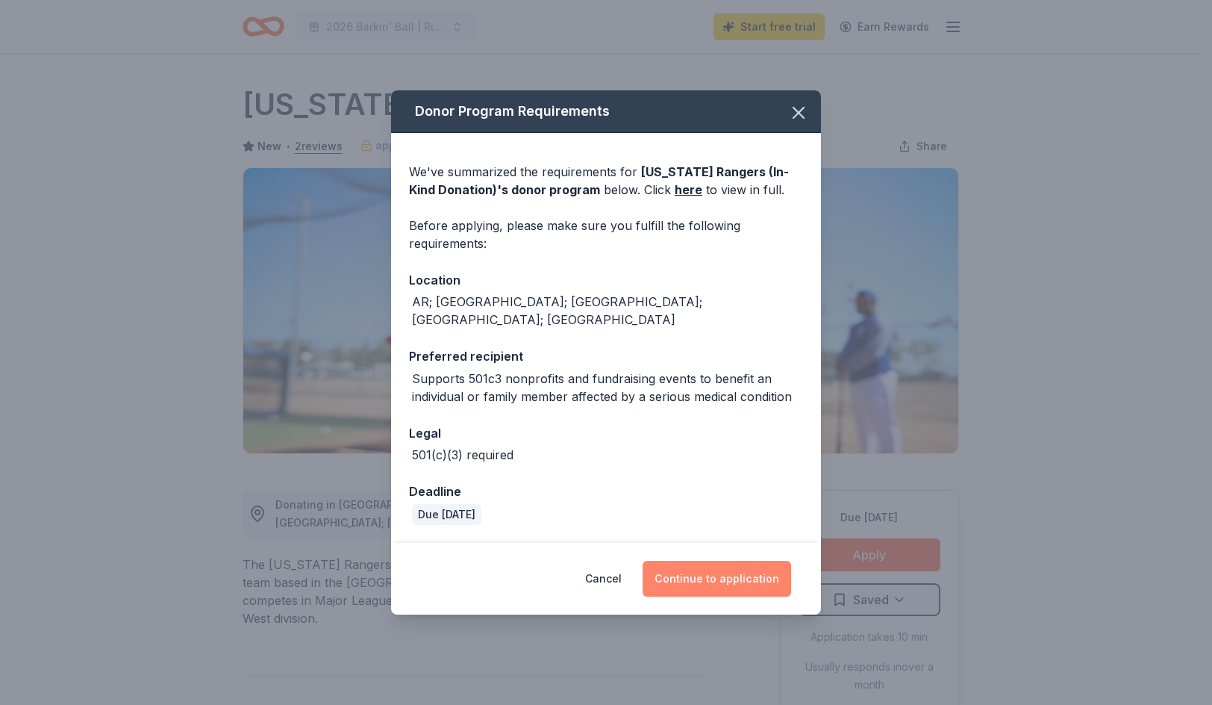
click at [753, 575] on button "Continue to application" at bounding box center [717, 579] width 149 height 36
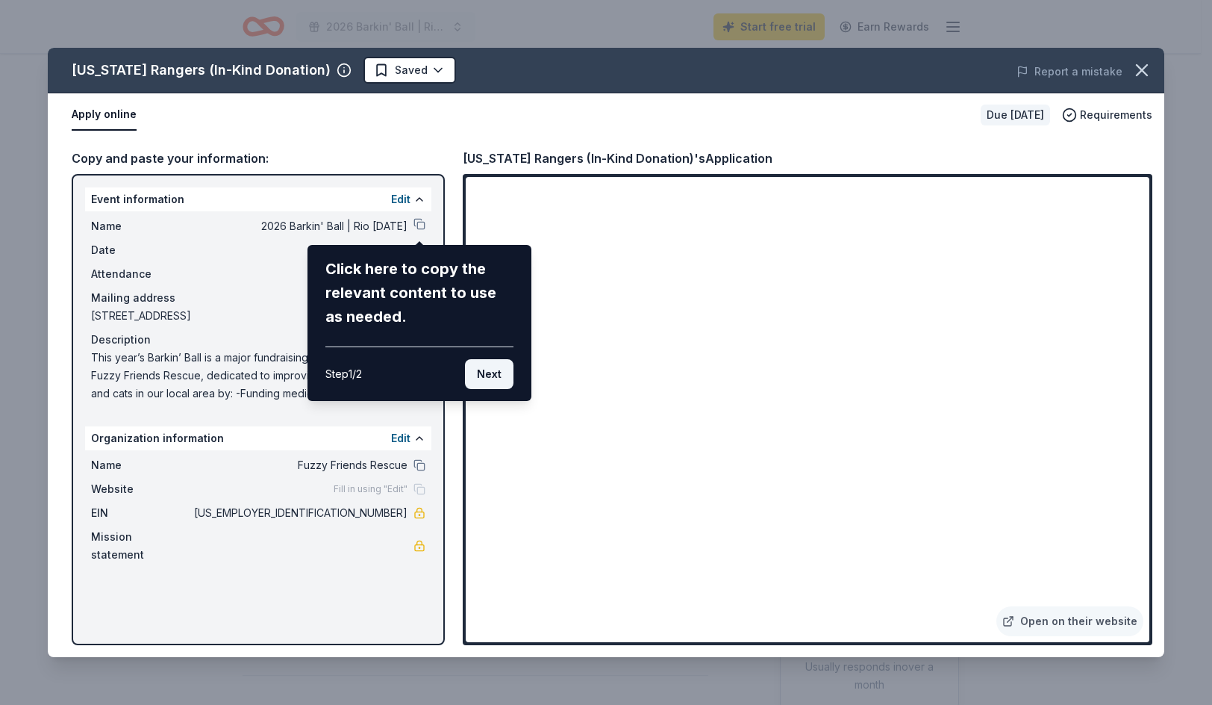
click at [478, 375] on button "Next" at bounding box center [489, 374] width 49 height 30
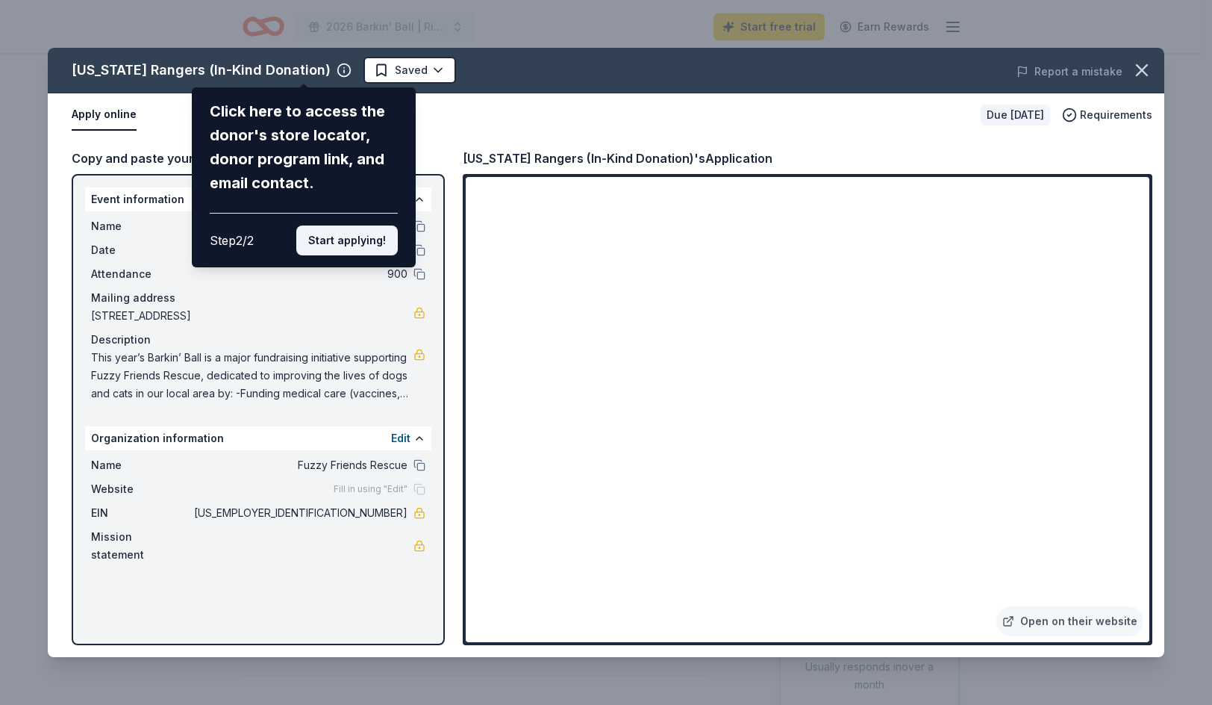
click at [351, 238] on button "Start applying!" at bounding box center [347, 240] width 102 height 30
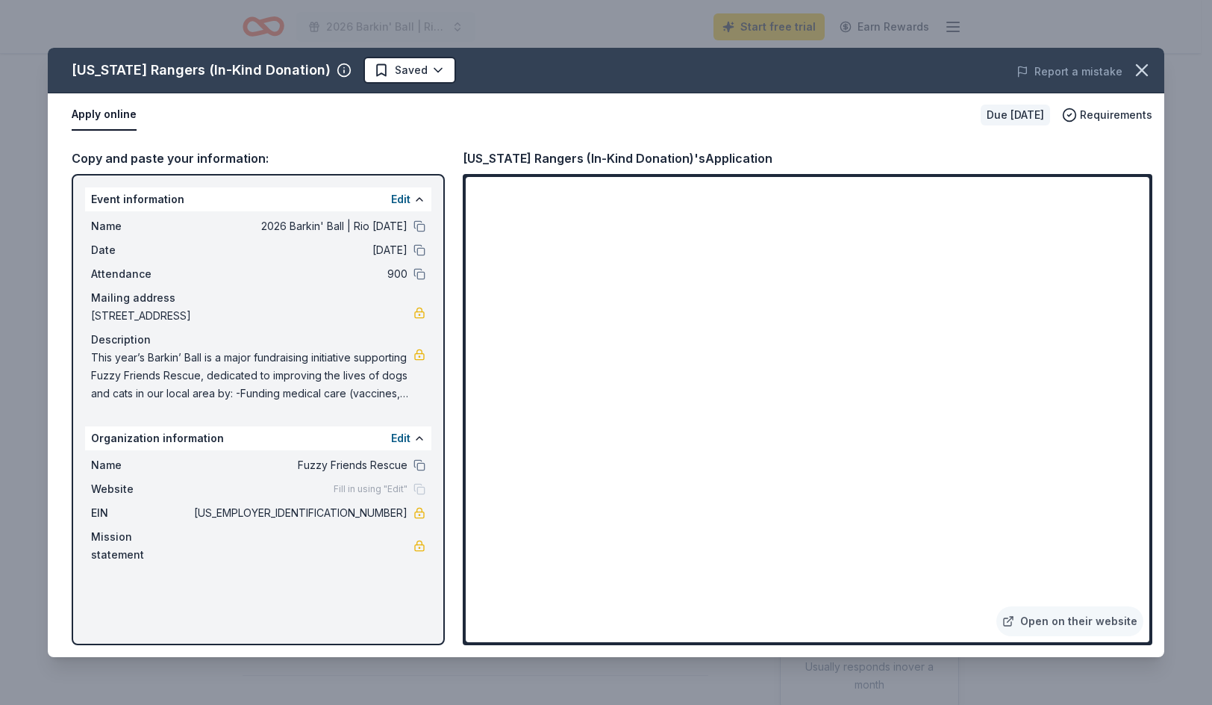
click at [785, 470] on div "[US_STATE] Rangers (In-Kind Donation) Saved Report a mistake Apply online Due […" at bounding box center [606, 352] width 1117 height 609
click at [779, 461] on div "[US_STATE] Rangers (In-Kind Donation) Saved Report a mistake Apply online Due […" at bounding box center [606, 352] width 1117 height 609
click at [1015, 463] on div "[US_STATE] Rangers (In-Kind Donation) Saved Report a mistake Apply online Due […" at bounding box center [606, 352] width 1117 height 609
click at [1109, 523] on div "[US_STATE] Rangers (In-Kind Donation) Saved Report a mistake Apply online Due […" at bounding box center [606, 352] width 1117 height 609
click at [713, 137] on div "Copy and paste your information: Event information Edit Name 2026 Barkin' Ball …" at bounding box center [606, 397] width 1117 height 520
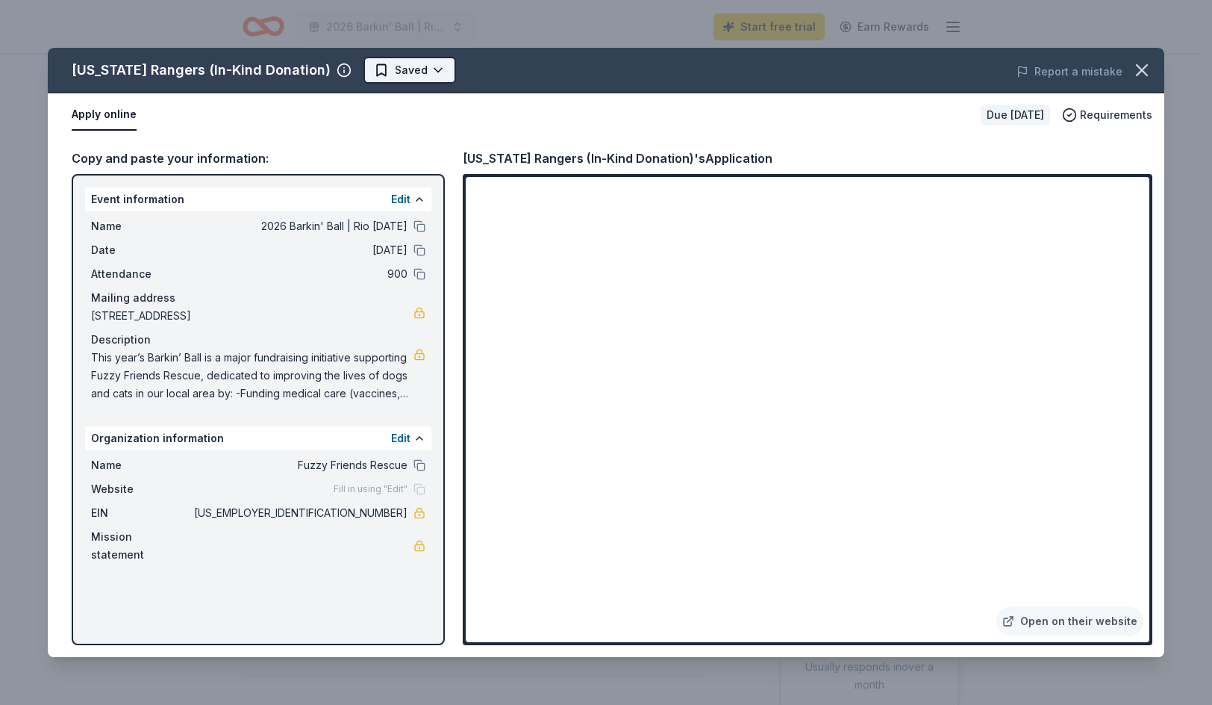
click at [367, 72] on html "2026 Barkin' Ball | Rio [DATE] Start free trial Earn Rewards Due [DATE] Share […" at bounding box center [606, 352] width 1212 height 705
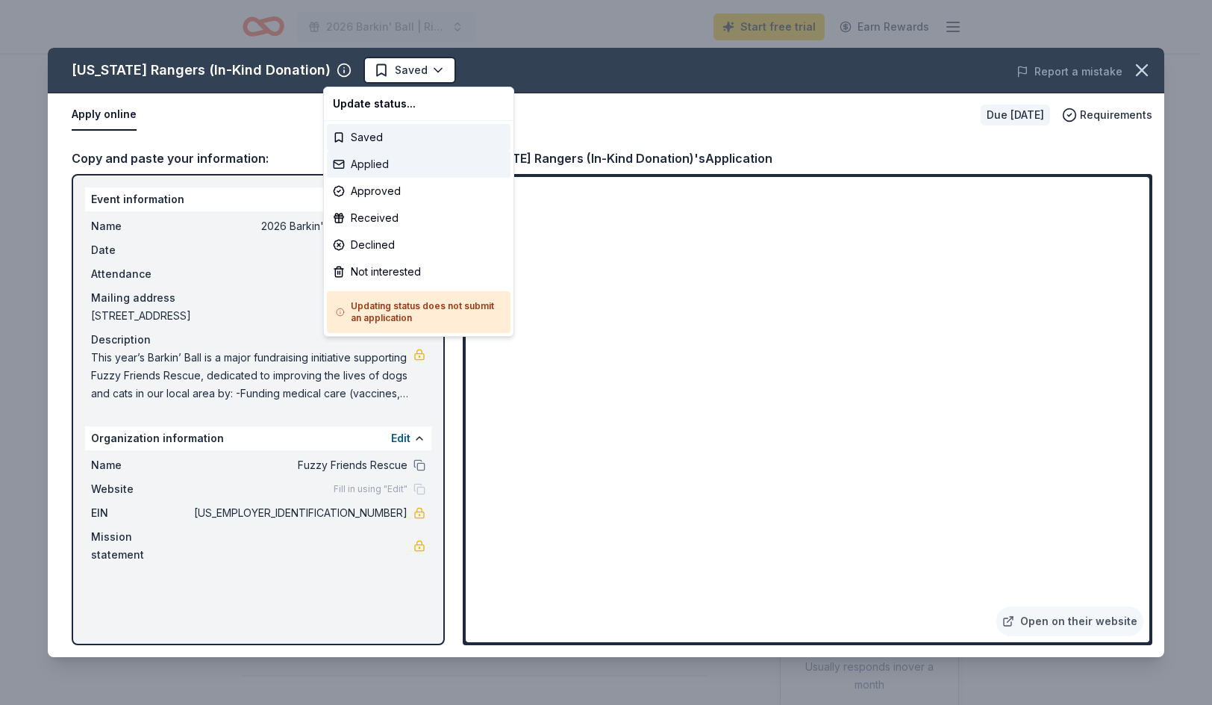
click at [390, 168] on div "Applied" at bounding box center [419, 164] width 184 height 27
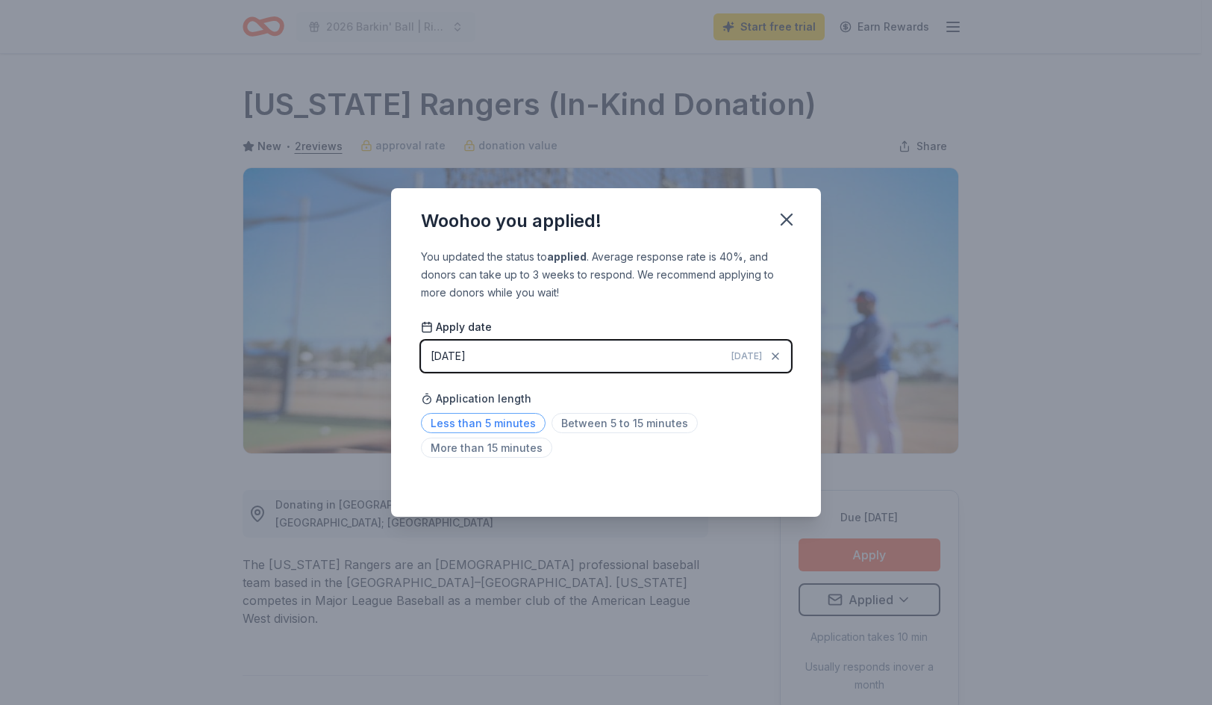
click at [496, 423] on span "Less than 5 minutes" at bounding box center [483, 423] width 125 height 20
click at [786, 216] on icon "button" at bounding box center [786, 219] width 21 height 21
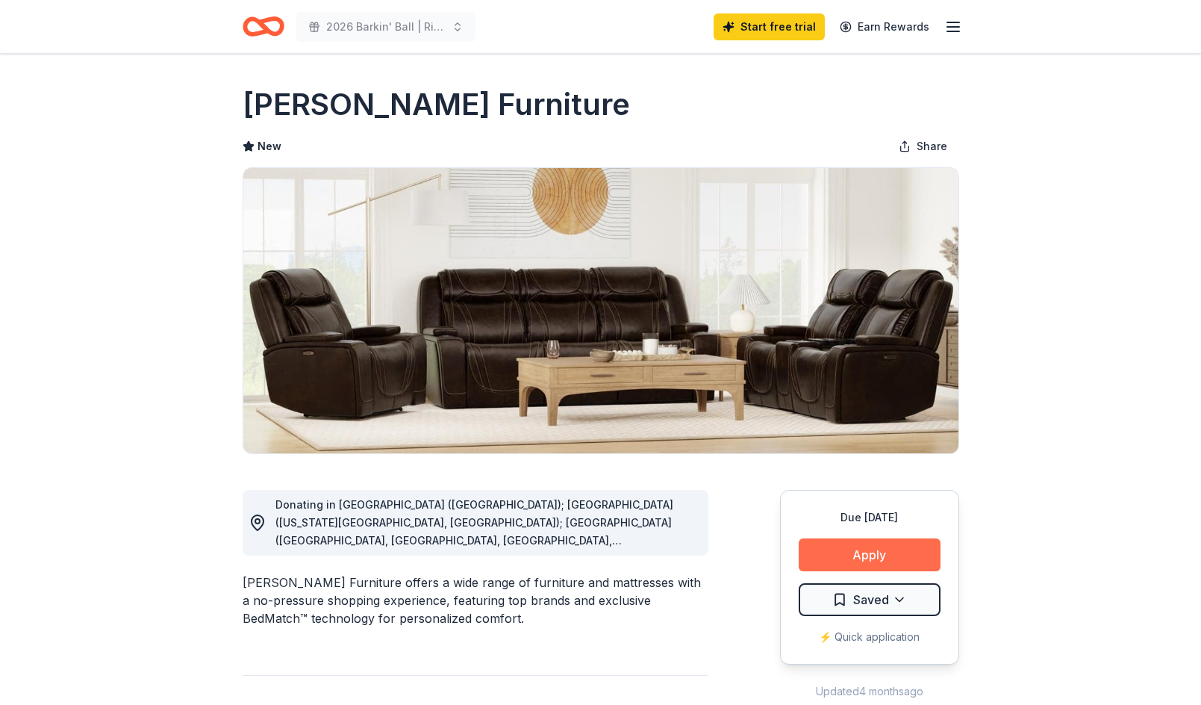
click at [863, 559] on button "Apply" at bounding box center [870, 554] width 142 height 33
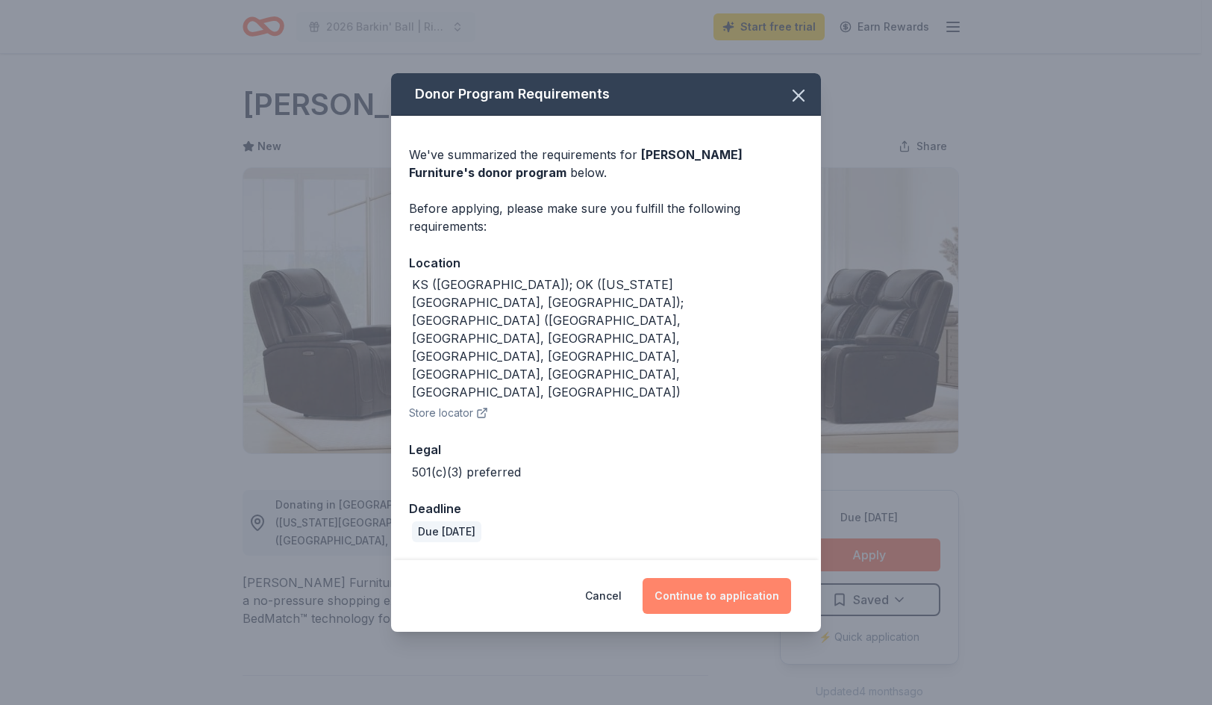
click at [690, 578] on button "Continue to application" at bounding box center [717, 596] width 149 height 36
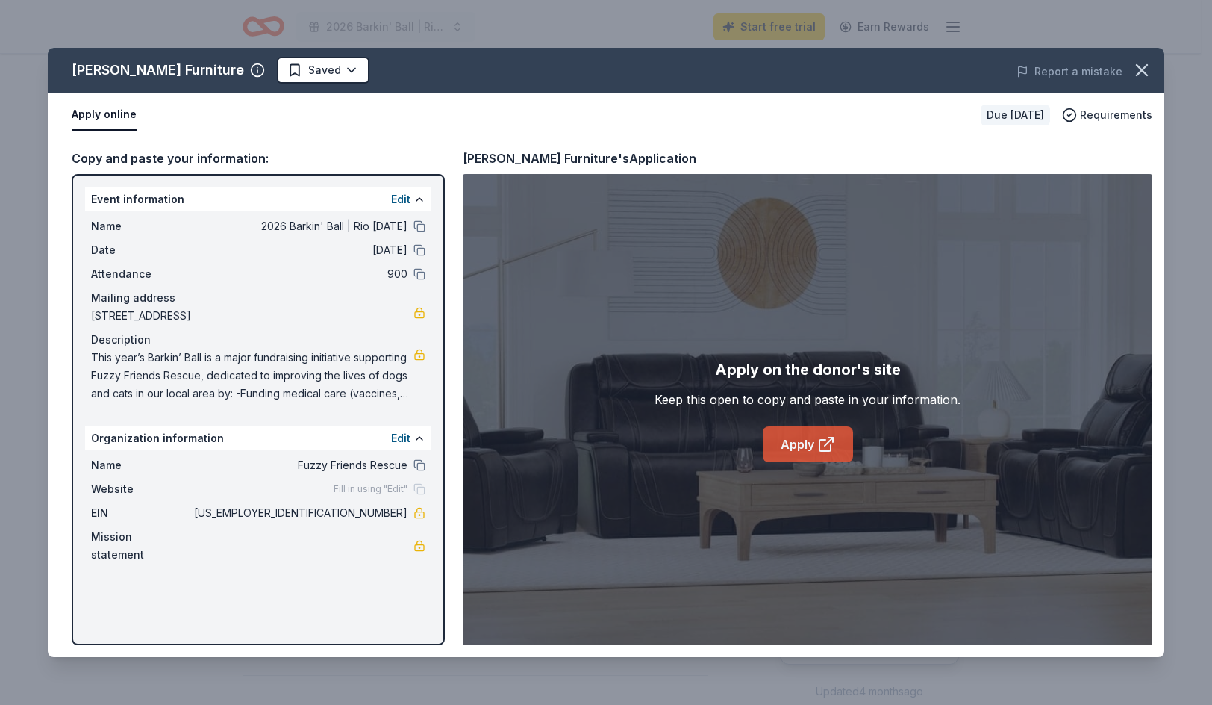
click at [805, 443] on link "Apply" at bounding box center [808, 444] width 90 height 36
click at [261, 74] on html "2026 Barkin' Ball | Rio Carnaval Start free trial Earn Rewards Due in 71 days S…" at bounding box center [606, 352] width 1212 height 705
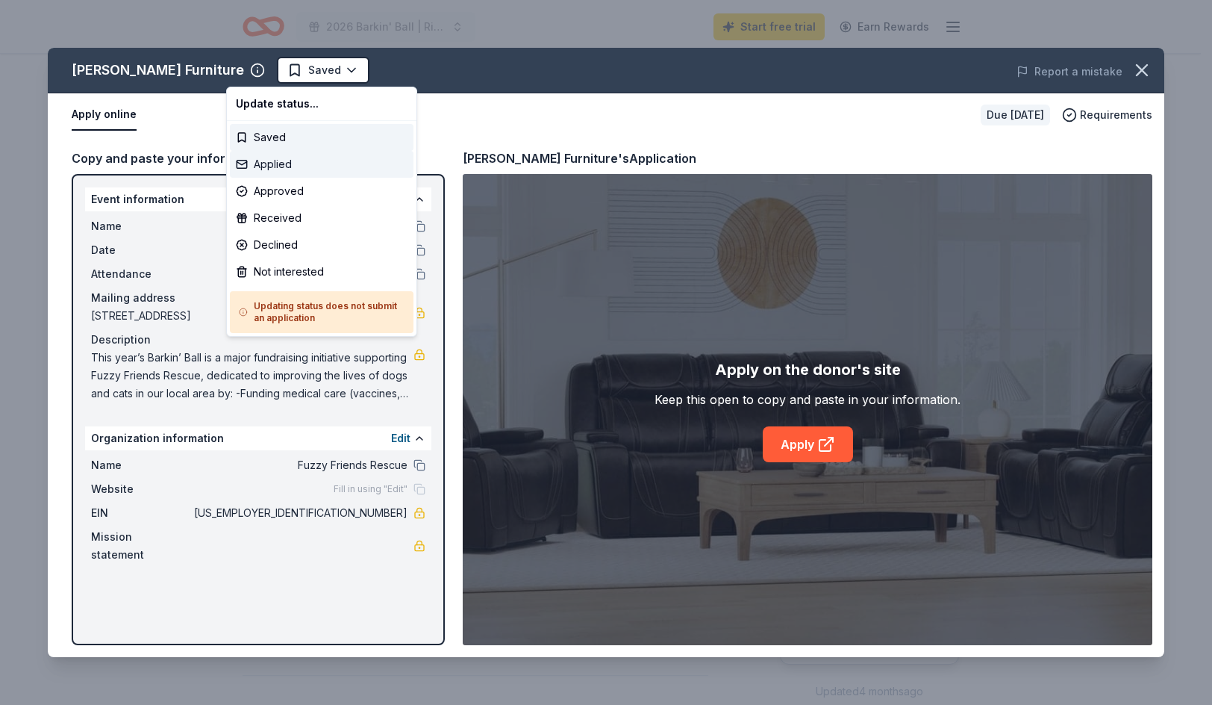
click at [309, 163] on div "Applied" at bounding box center [322, 164] width 184 height 27
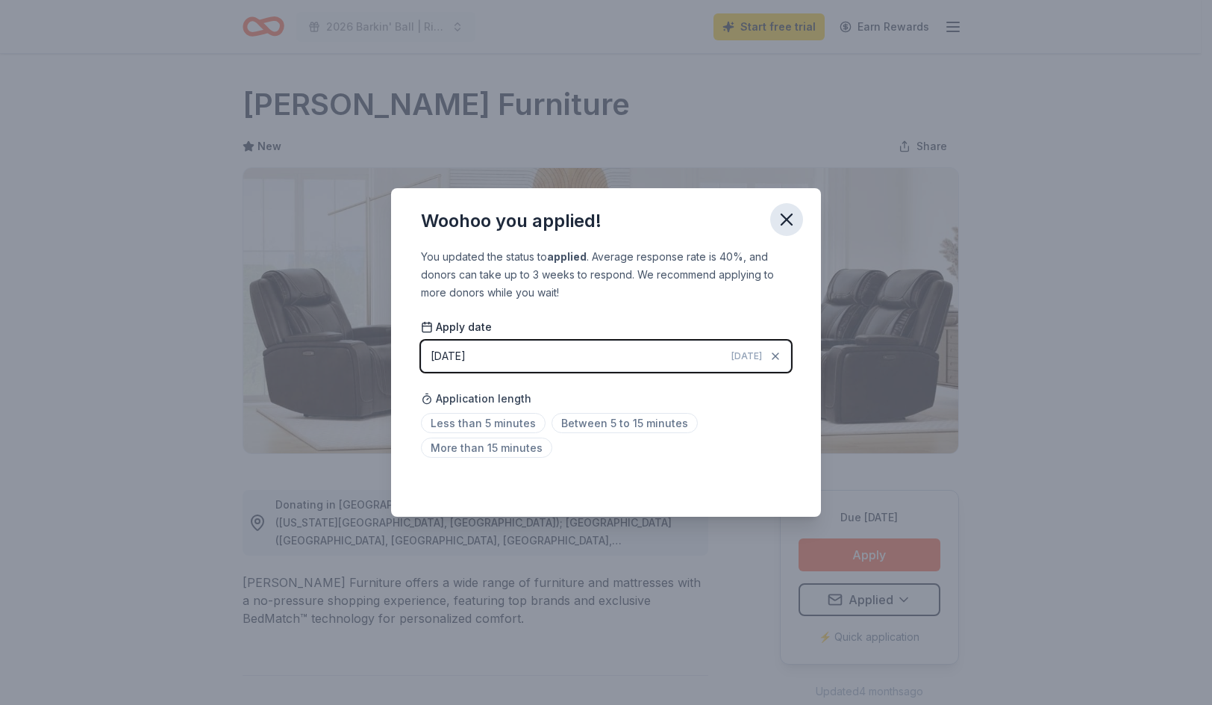
click at [793, 220] on icon "button" at bounding box center [786, 219] width 21 height 21
